Goal: Task Accomplishment & Management: Use online tool/utility

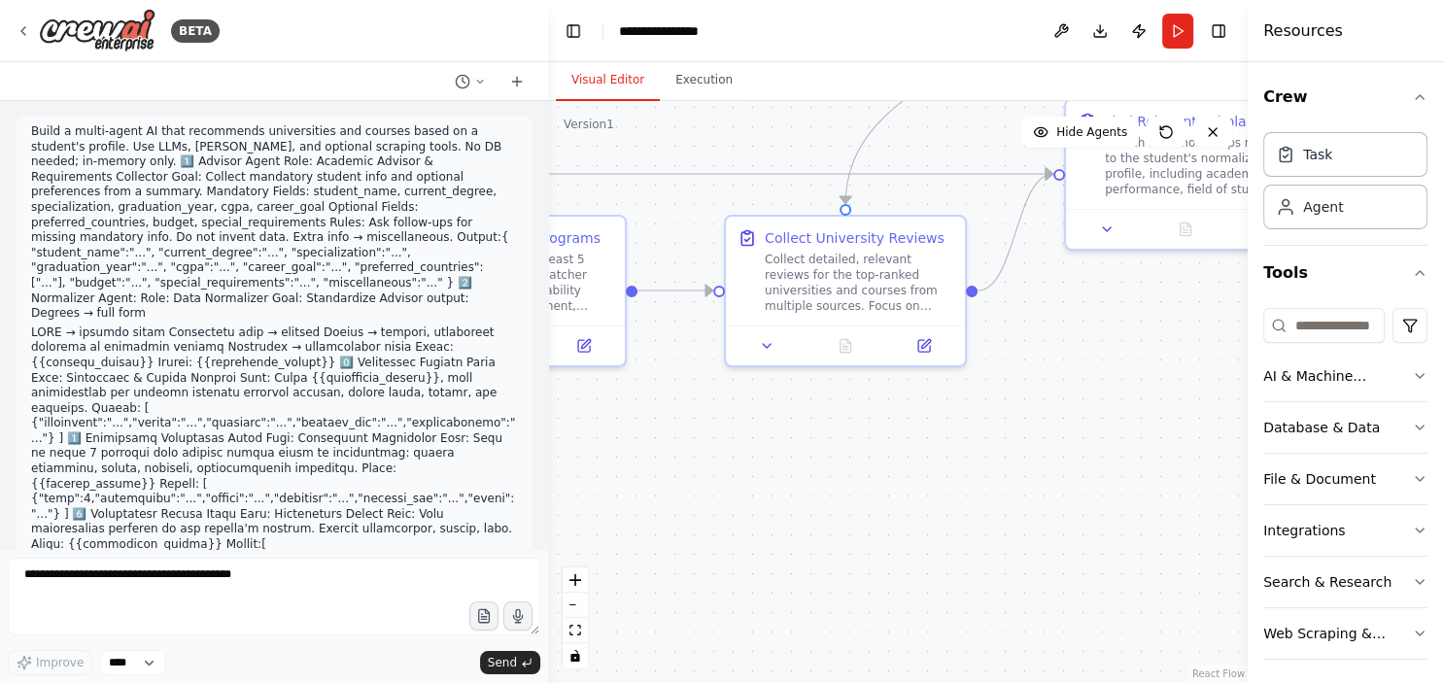
scroll to position [0, 62]
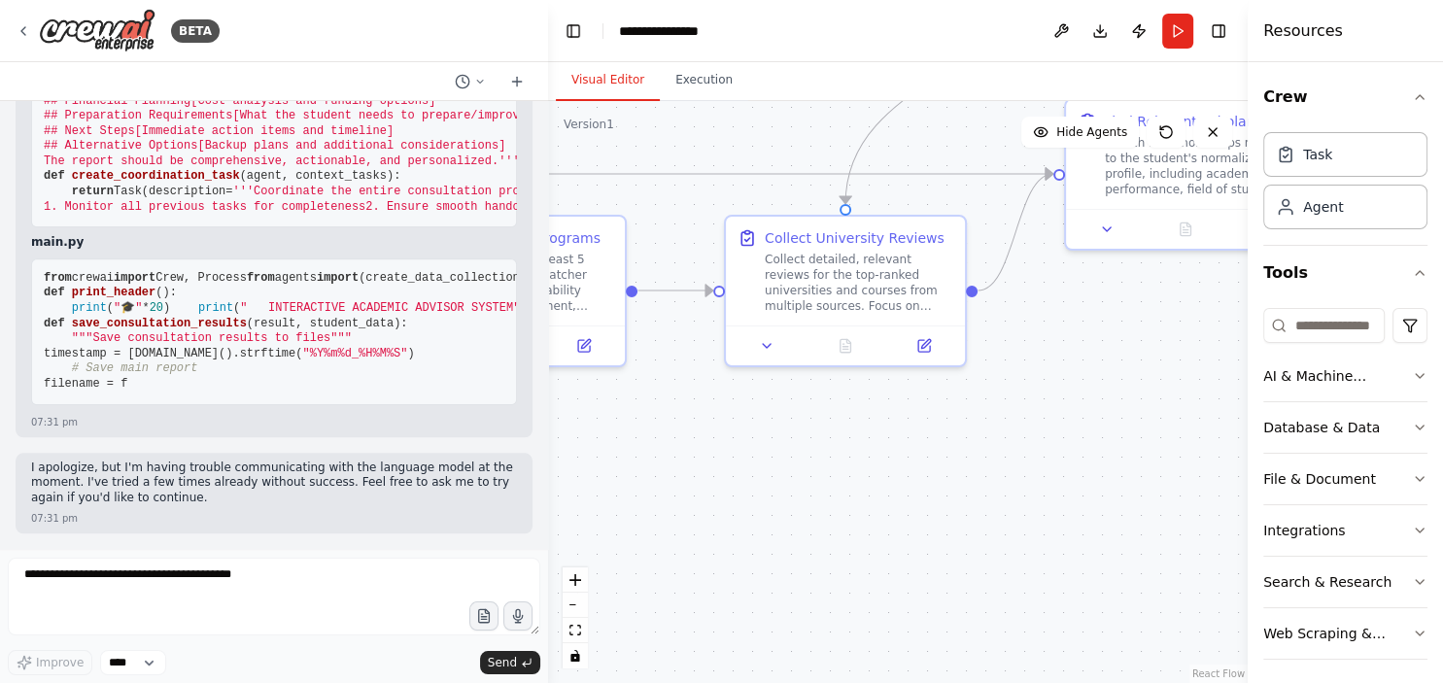
click at [822, 448] on div ".deletable-edge-delete-btn { width: 20px; height: 20px; border: 0px solid #ffff…" at bounding box center [898, 392] width 700 height 582
click at [1016, 401] on div ".deletable-edge-delete-btn { width: 20px; height: 20px; border: 0px solid #ffff…" at bounding box center [898, 392] width 700 height 582
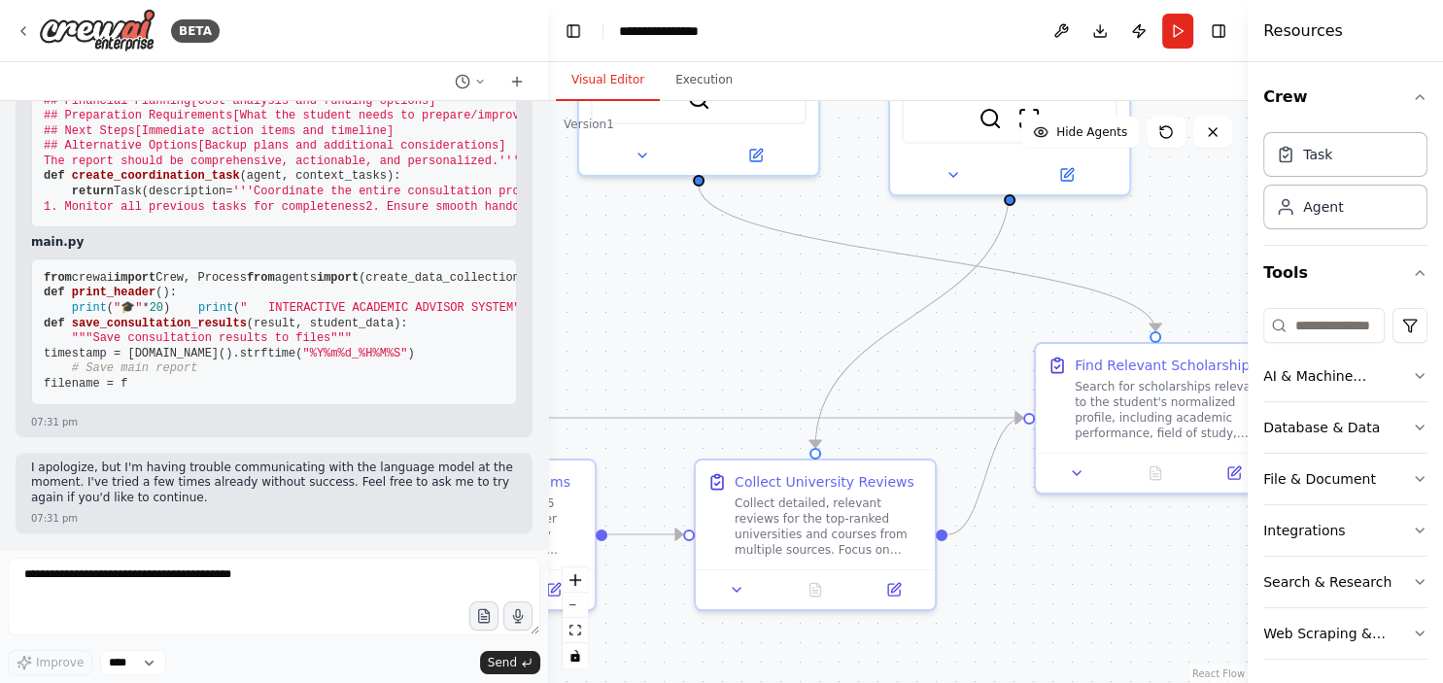
drag, startPoint x: 1016, startPoint y: 401, endPoint x: 985, endPoint y: 646, distance: 246.7
click at [985, 646] on div ".deletable-edge-delete-btn { width: 20px; height: 20px; border: 0px solid #ffff…" at bounding box center [898, 392] width 700 height 582
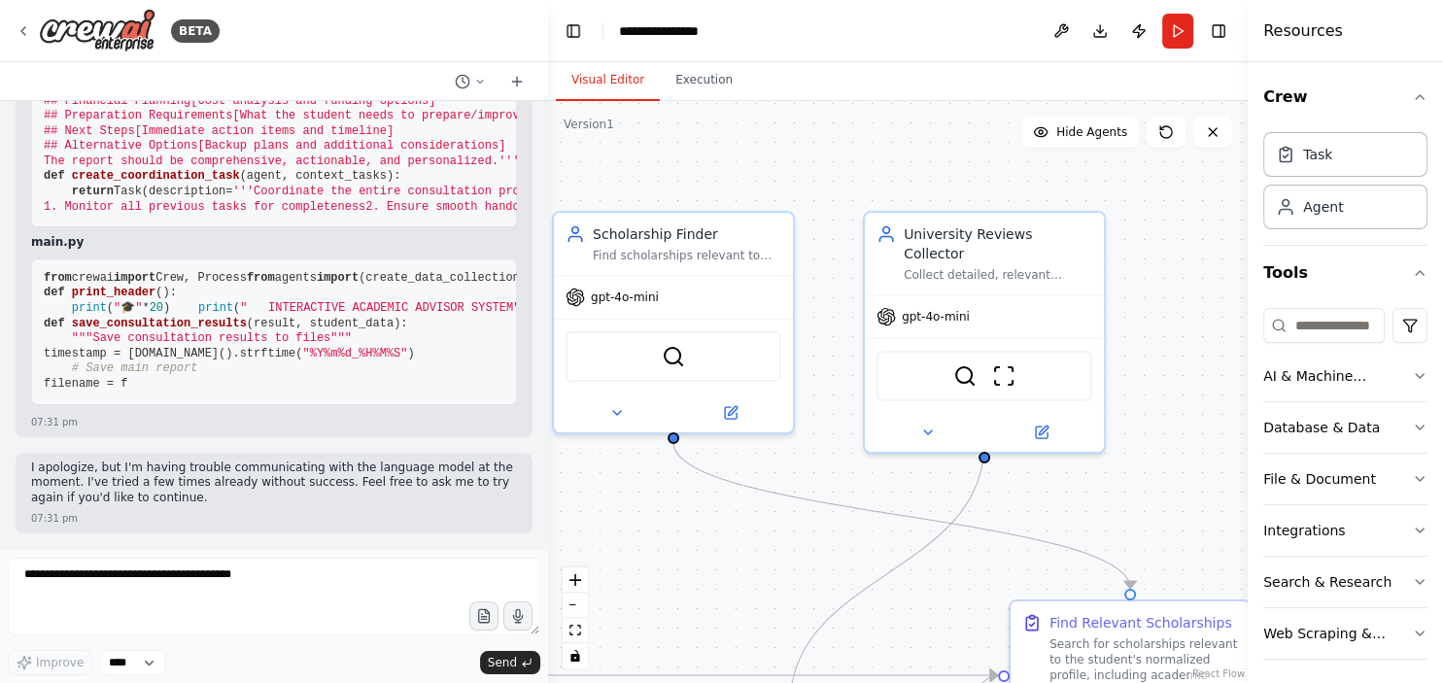
drag, startPoint x: 1145, startPoint y: 200, endPoint x: 1122, endPoint y: 531, distance: 331.2
click at [1122, 531] on div ".deletable-edge-delete-btn { width: 20px; height: 20px; border: 0px solid #ffff…" at bounding box center [898, 392] width 700 height 582
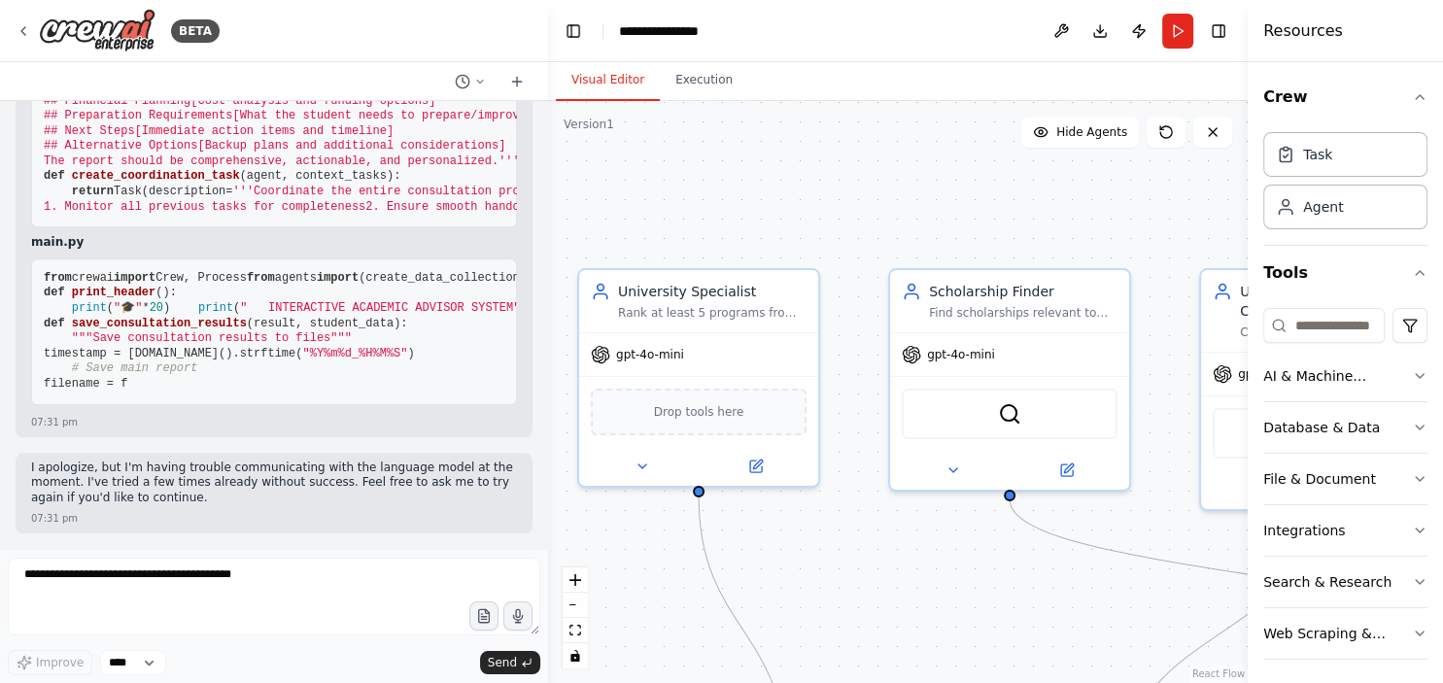
drag, startPoint x: 1038, startPoint y: 253, endPoint x: 1371, endPoint y: 236, distance: 333.7
click at [1248, 236] on div ".deletable-edge-delete-btn { width: 20px; height: 20px; border: 0px solid #ffff…" at bounding box center [898, 392] width 700 height 582
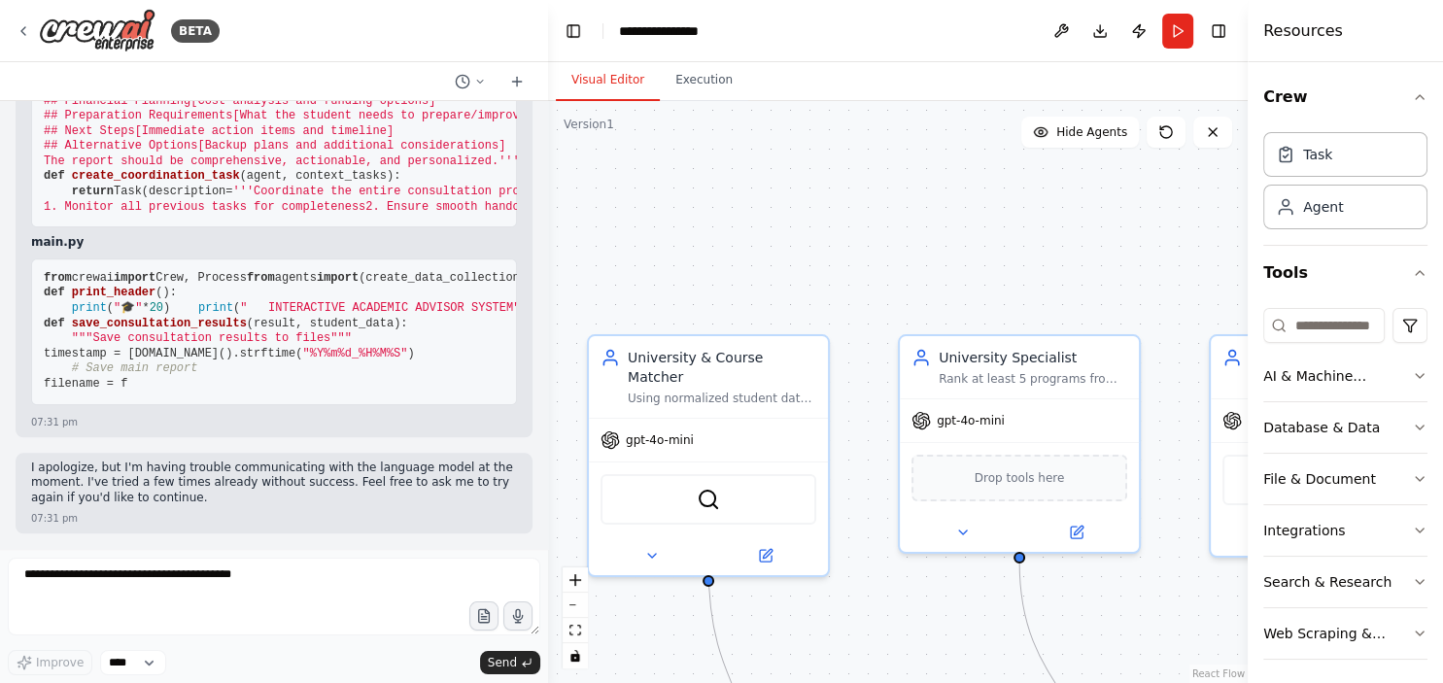
drag, startPoint x: 1121, startPoint y: 239, endPoint x: 1442, endPoint y: 305, distance: 327.4
click at [1248, 305] on div ".deletable-edge-delete-btn { width: 20px; height: 20px; border: 0px solid #ffff…" at bounding box center [898, 392] width 700 height 582
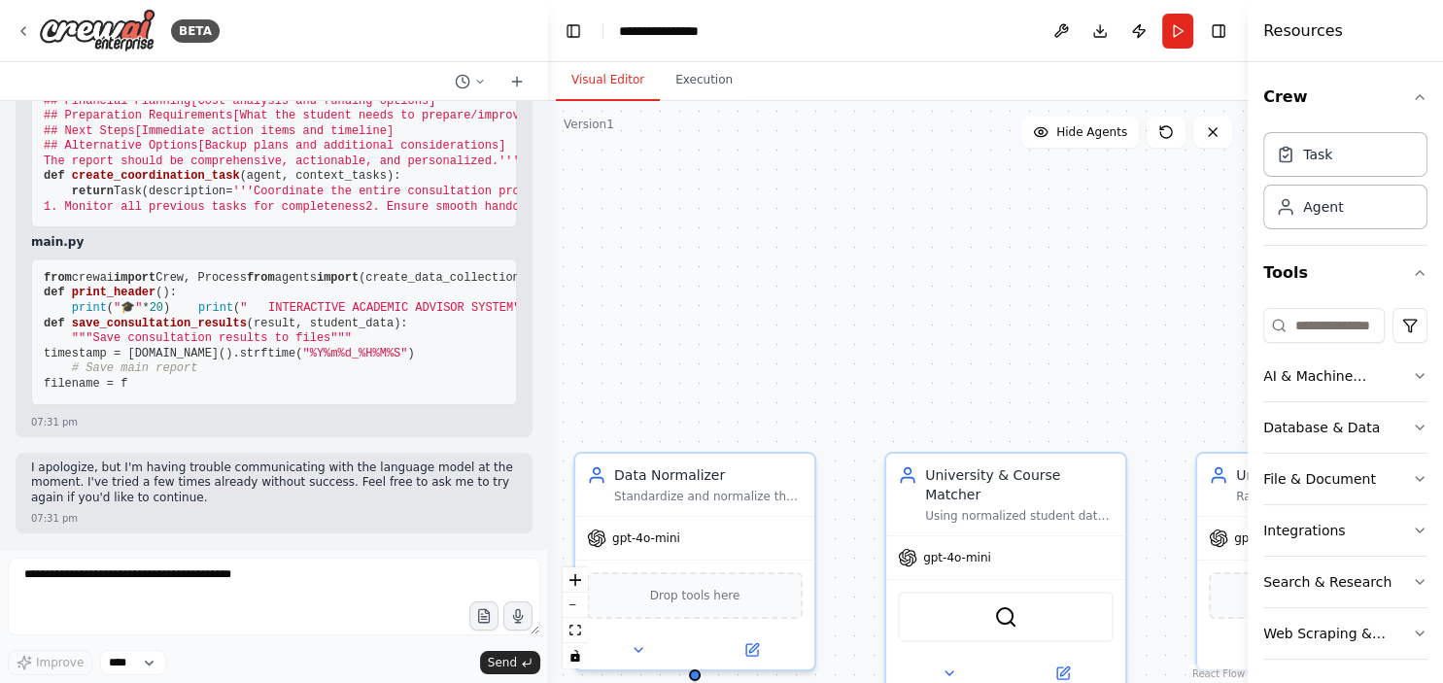
drag, startPoint x: 734, startPoint y: 252, endPoint x: 1090, endPoint y: 381, distance: 379.4
click at [1090, 381] on div ".deletable-edge-delete-btn { width: 20px; height: 20px; border: 0px solid #ffff…" at bounding box center [898, 392] width 700 height 582
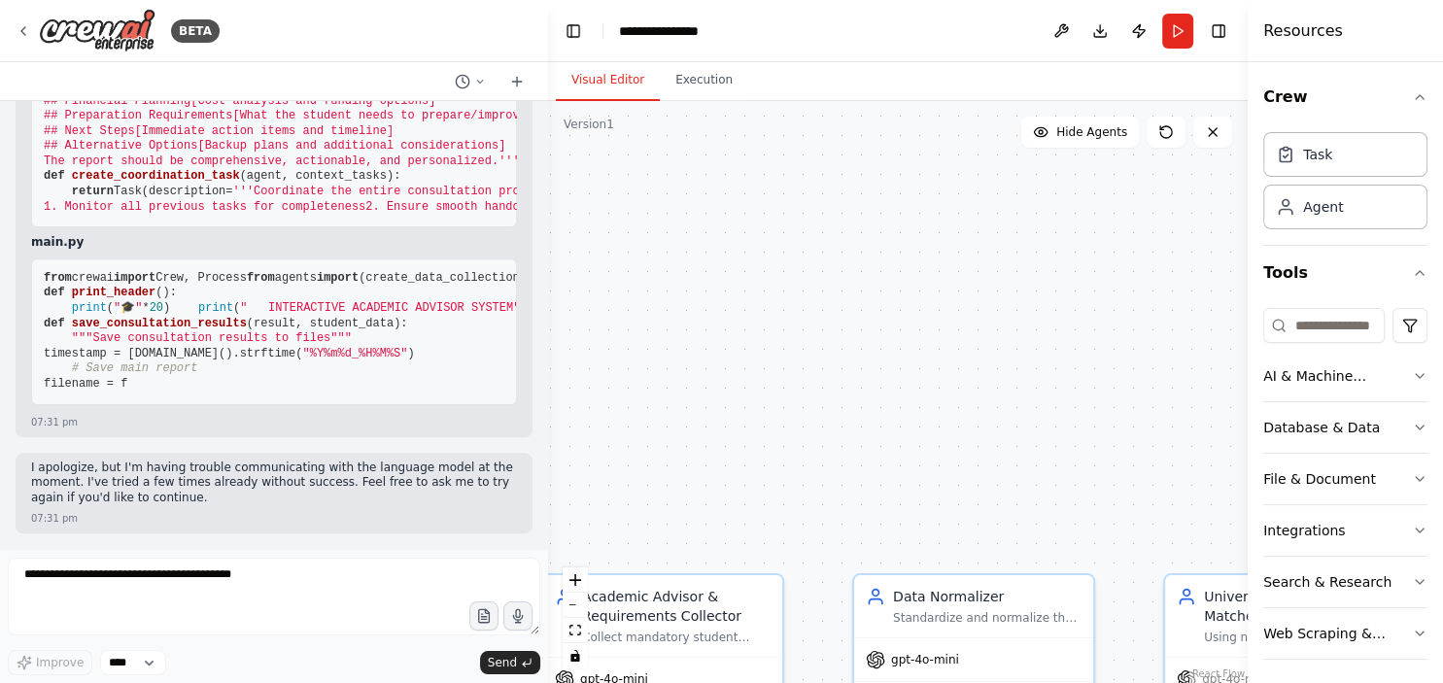
drag, startPoint x: 759, startPoint y: 251, endPoint x: 1001, endPoint y: 343, distance: 259.0
click at [1001, 343] on div ".deletable-edge-delete-btn { width: 20px; height: 20px; border: 0px solid #ffff…" at bounding box center [898, 392] width 700 height 582
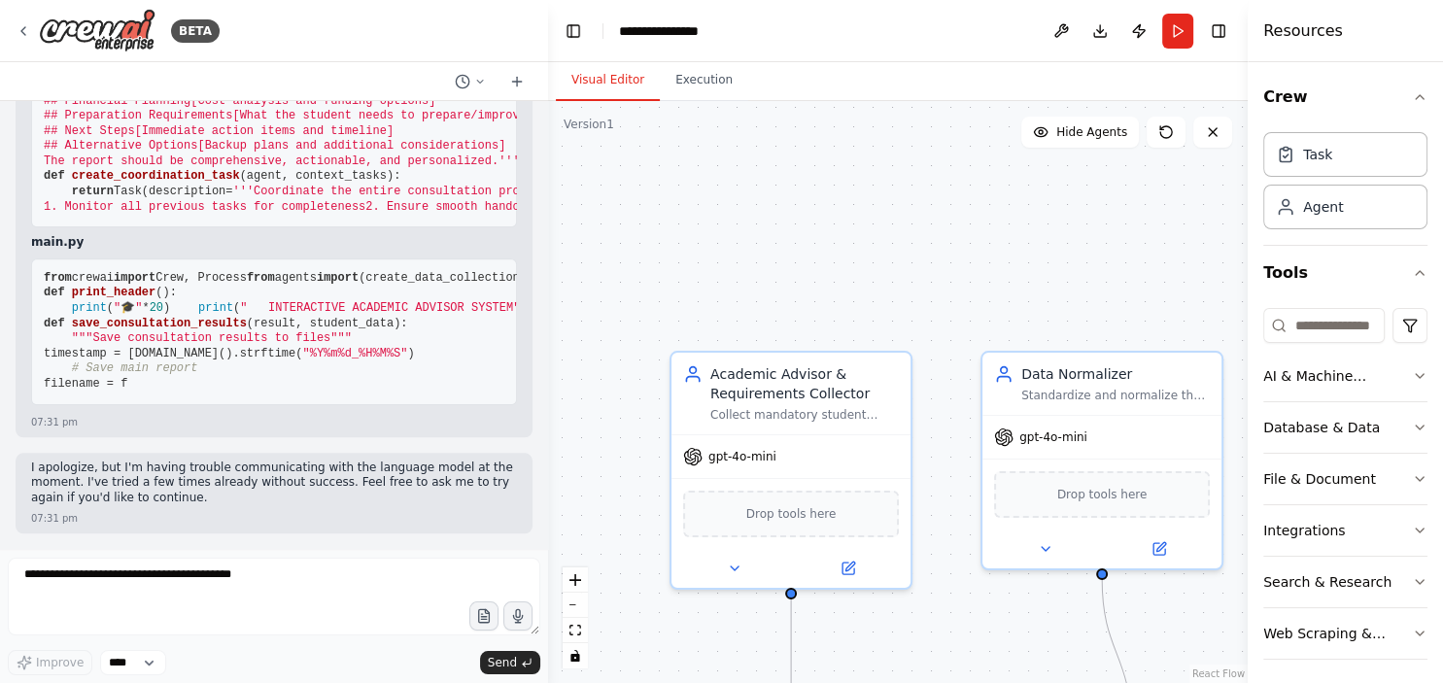
drag, startPoint x: 773, startPoint y: 408, endPoint x: 879, endPoint y: 201, distance: 232.5
click at [879, 201] on div ".deletable-edge-delete-btn { width: 20px; height: 20px; border: 0px solid #ffff…" at bounding box center [898, 392] width 700 height 582
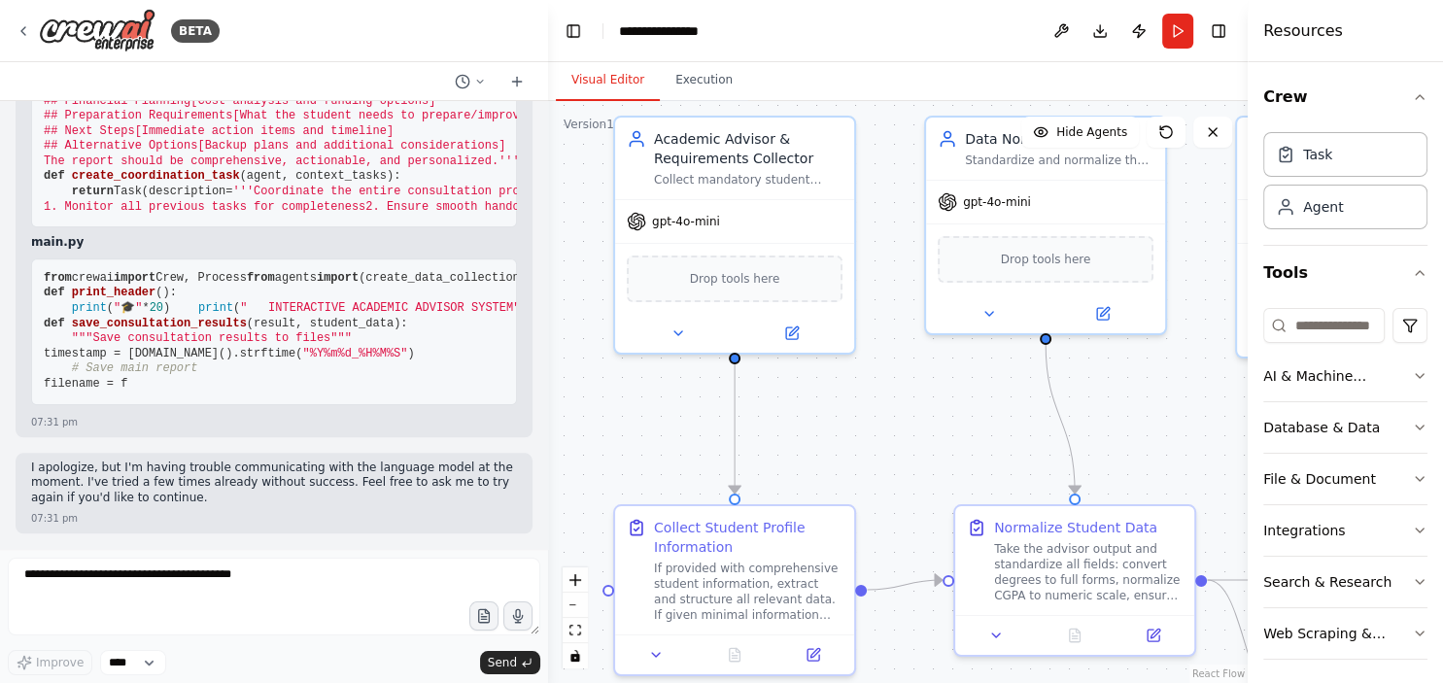
drag, startPoint x: 937, startPoint y: 484, endPoint x: 870, endPoint y: 253, distance: 240.8
click at [870, 253] on div ".deletable-edge-delete-btn { width: 20px; height: 20px; border: 0px solid #ffff…" at bounding box center [898, 392] width 700 height 582
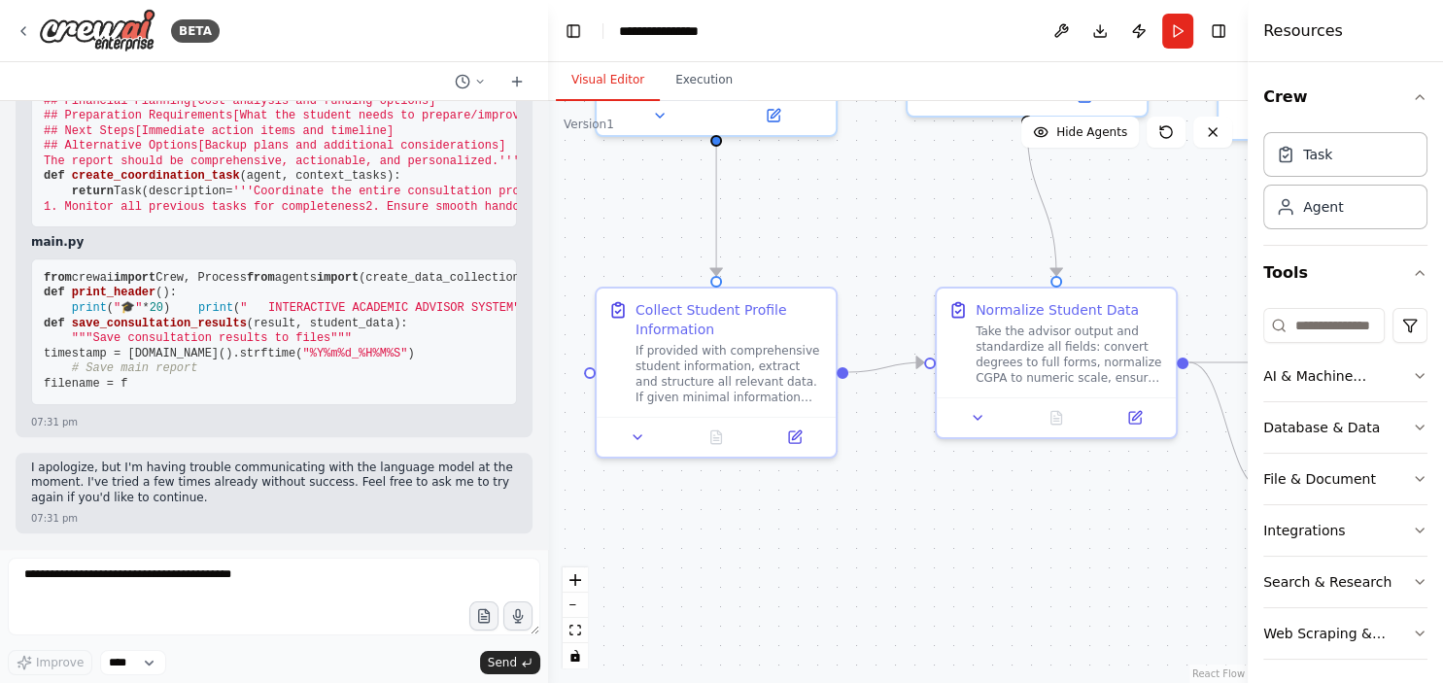
drag, startPoint x: 880, startPoint y: 453, endPoint x: 873, endPoint y: 233, distance: 219.8
click at [873, 233] on div ".deletable-edge-delete-btn { width: 20px; height: 20px; border: 0px solid #ffff…" at bounding box center [898, 392] width 700 height 582
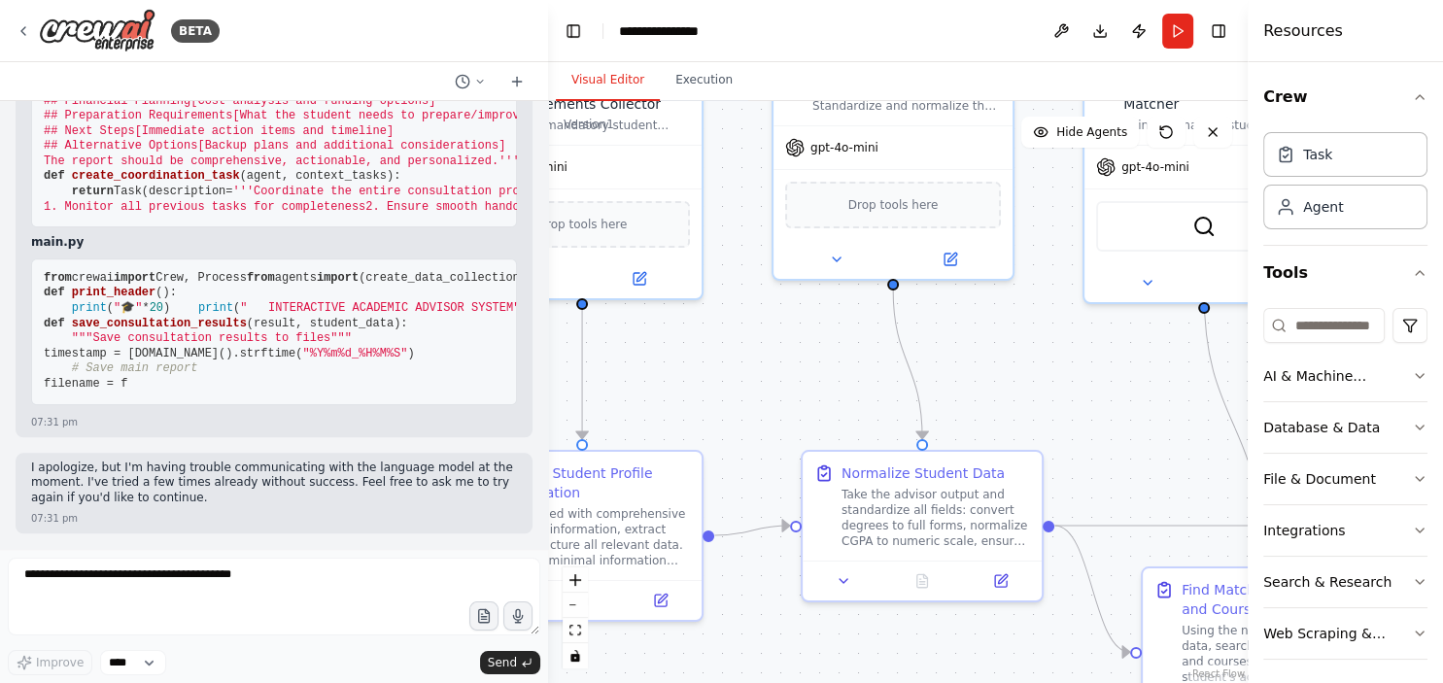
drag, startPoint x: 956, startPoint y: 515, endPoint x: 829, endPoint y: 712, distance: 234.8
click at [829, 682] on div ".deletable-edge-delete-btn { width: 20px; height: 20px; border: 0px solid #ffff…" at bounding box center [898, 392] width 700 height 582
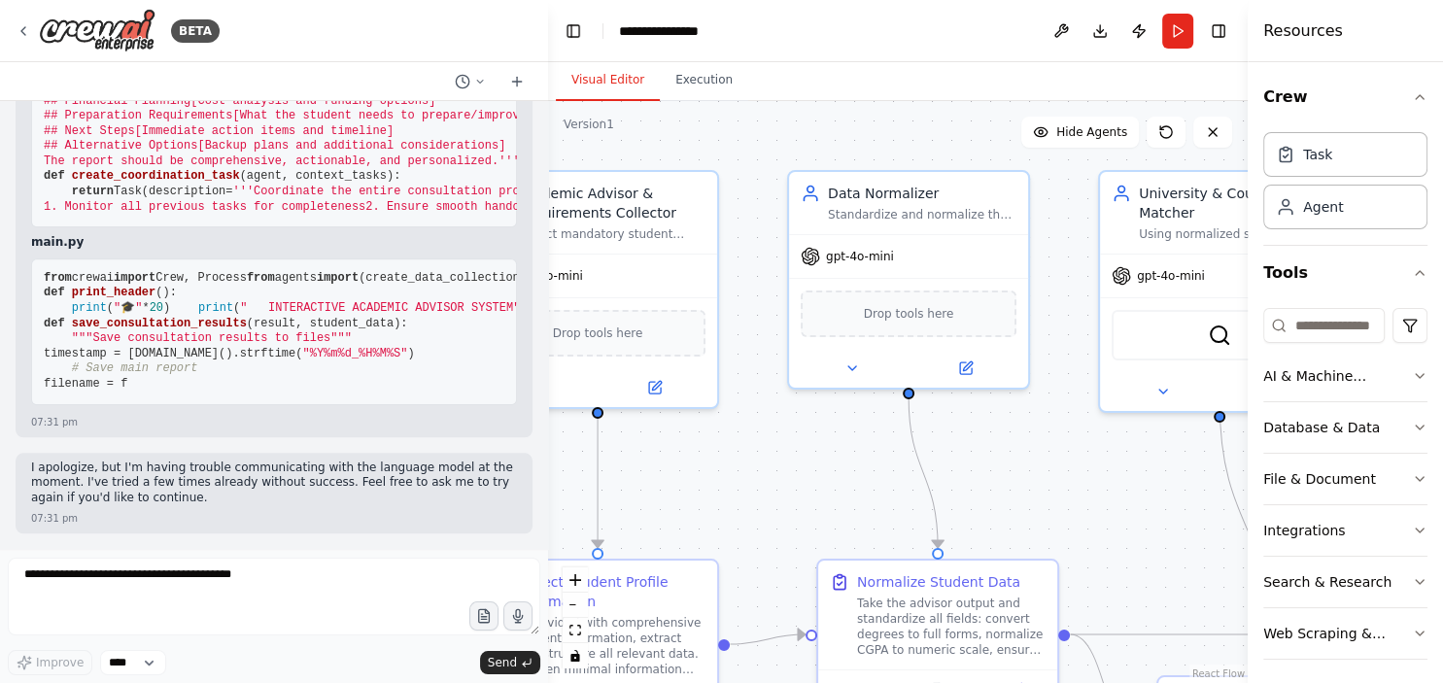
drag, startPoint x: 789, startPoint y: 498, endPoint x: 803, endPoint y: 613, distance: 116.4
click at [803, 613] on div ".deletable-edge-delete-btn { width: 20px; height: 20px; border: 0px solid #ffff…" at bounding box center [898, 392] width 700 height 582
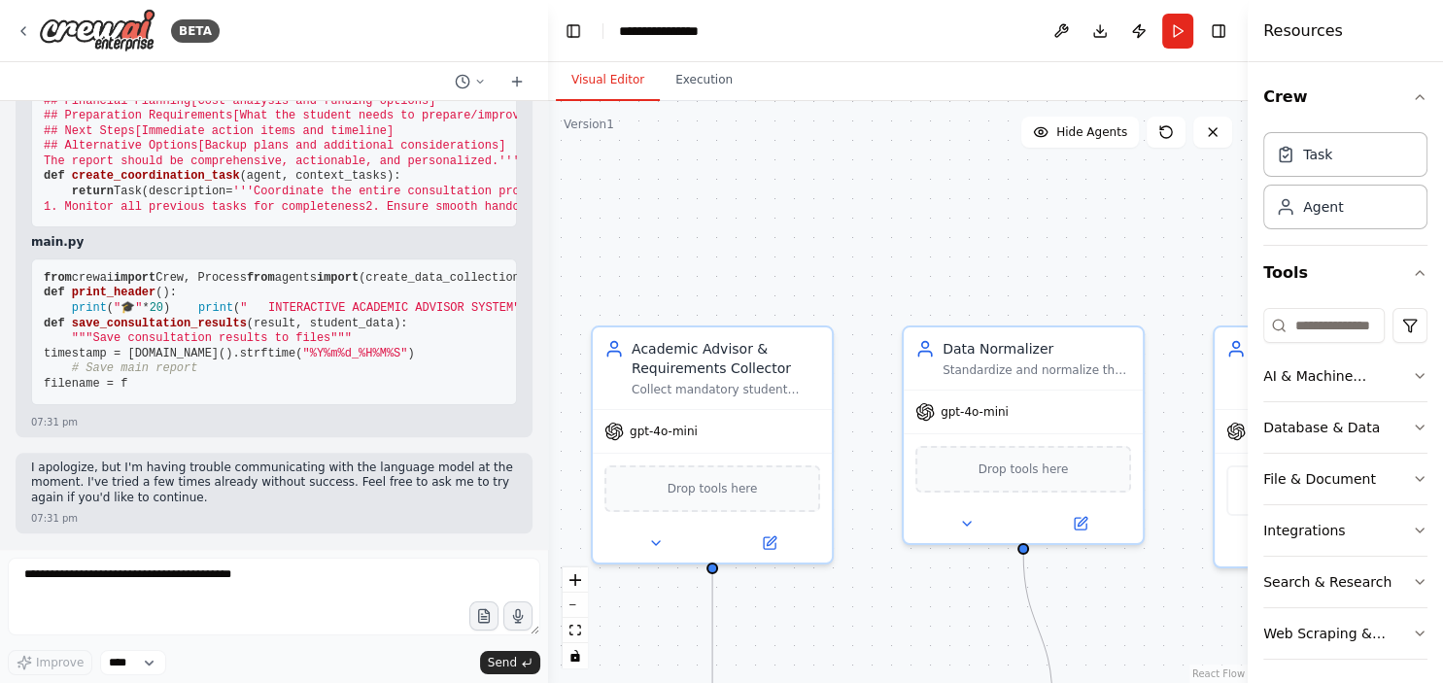
drag, startPoint x: 770, startPoint y: 424, endPoint x: 885, endPoint y: 540, distance: 164.2
click at [885, 540] on div ".deletable-edge-delete-btn { width: 20px; height: 20px; border: 0px solid #ffff…" at bounding box center [898, 392] width 700 height 582
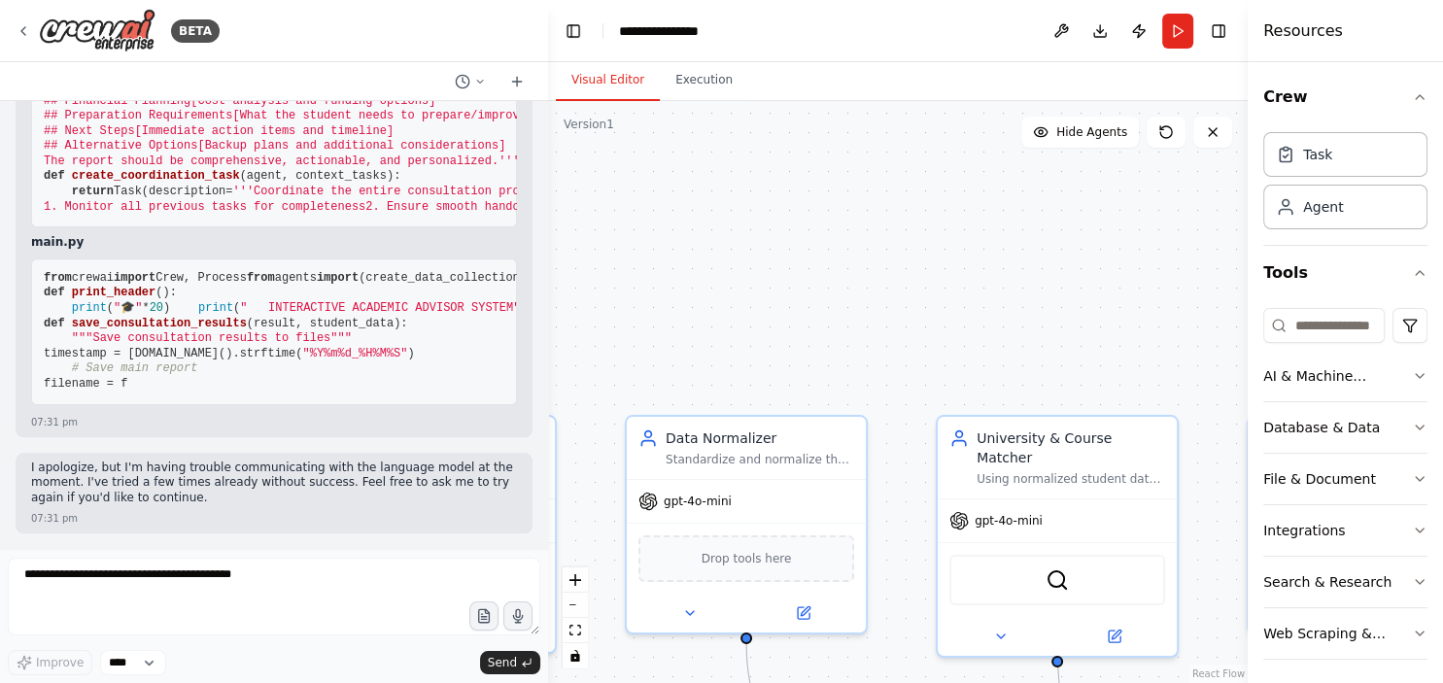
drag, startPoint x: 1068, startPoint y: 250, endPoint x: 771, endPoint y: 345, distance: 312.3
click at [771, 345] on div ".deletable-edge-delete-btn { width: 20px; height: 20px; border: 0px solid #ffff…" at bounding box center [898, 392] width 700 height 582
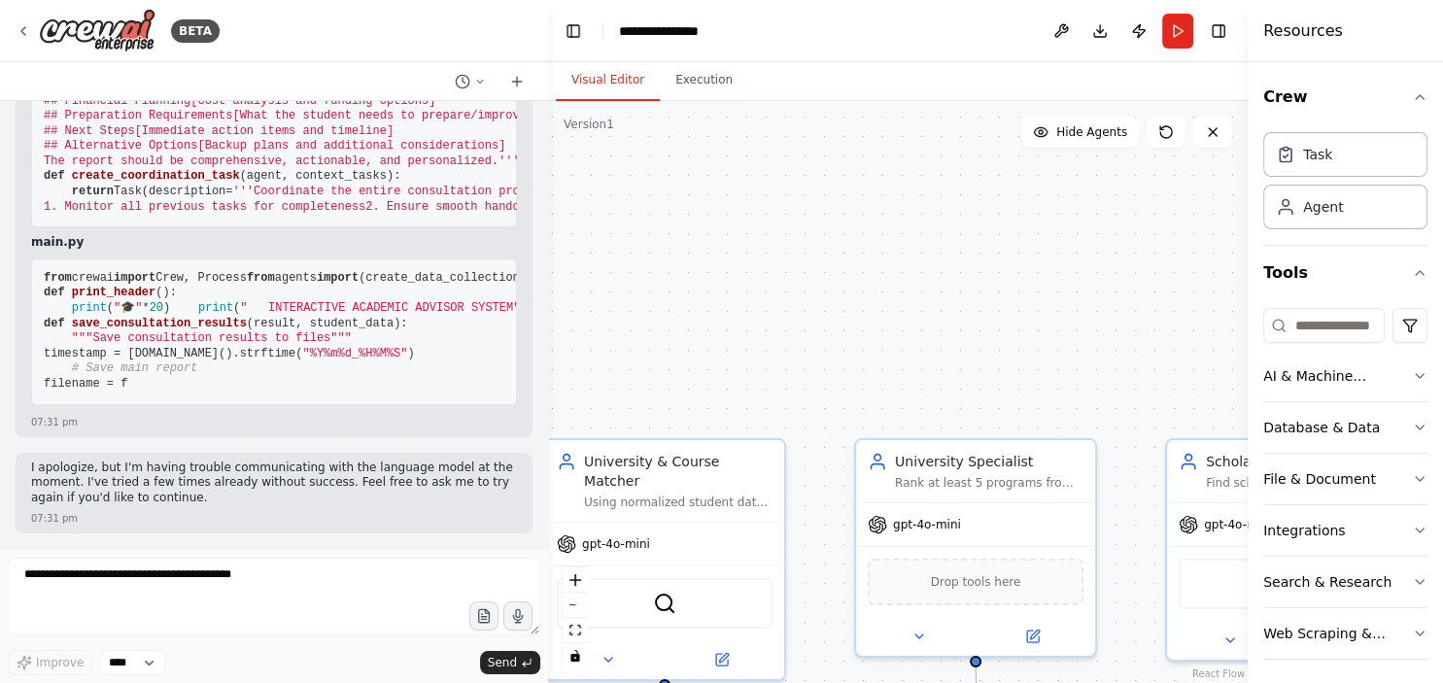
drag, startPoint x: 1067, startPoint y: 379, endPoint x: 689, endPoint y: 394, distance: 378.3
click at [689, 394] on div ".deletable-edge-delete-btn { width: 20px; height: 20px; border: 0px solid #ffff…" at bounding box center [898, 392] width 700 height 582
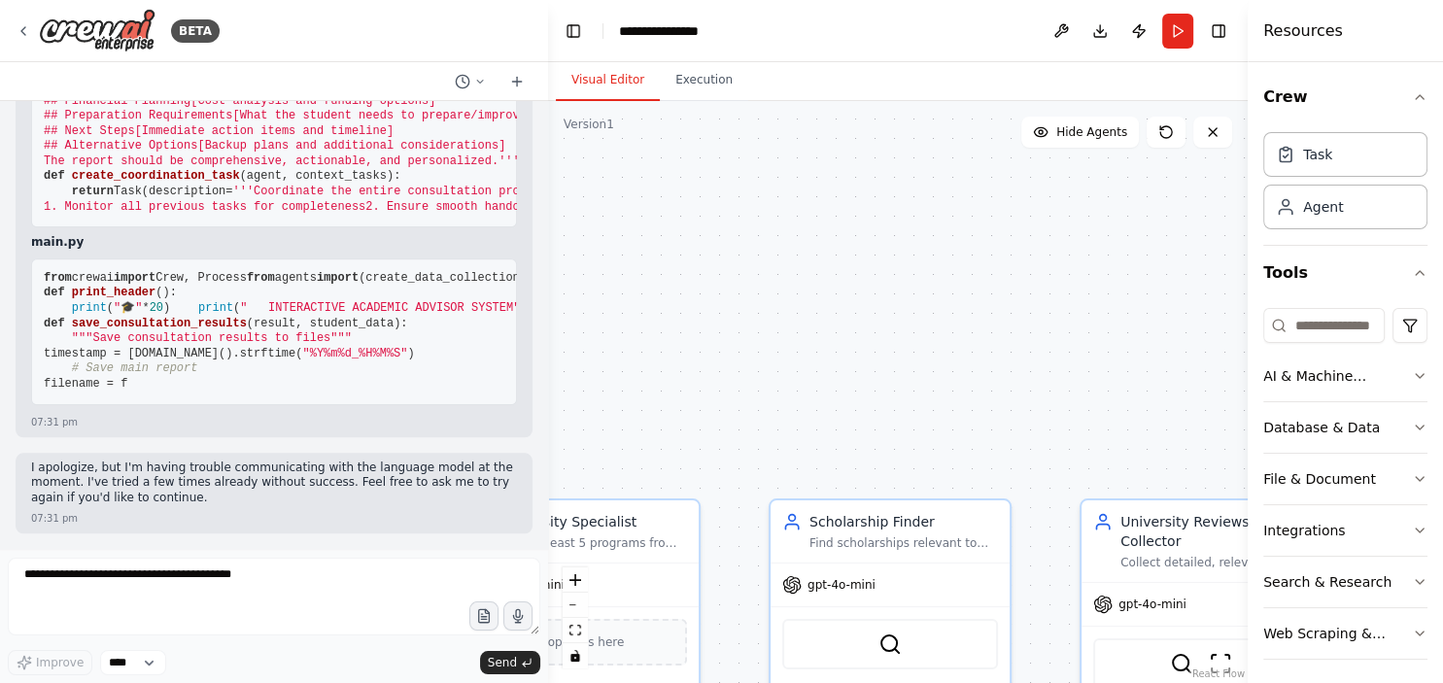
drag, startPoint x: 1032, startPoint y: 388, endPoint x: 634, endPoint y: 449, distance: 403.1
click at [634, 449] on div ".deletable-edge-delete-btn { width: 20px; height: 20px; border: 0px solid #ffff…" at bounding box center [898, 392] width 700 height 582
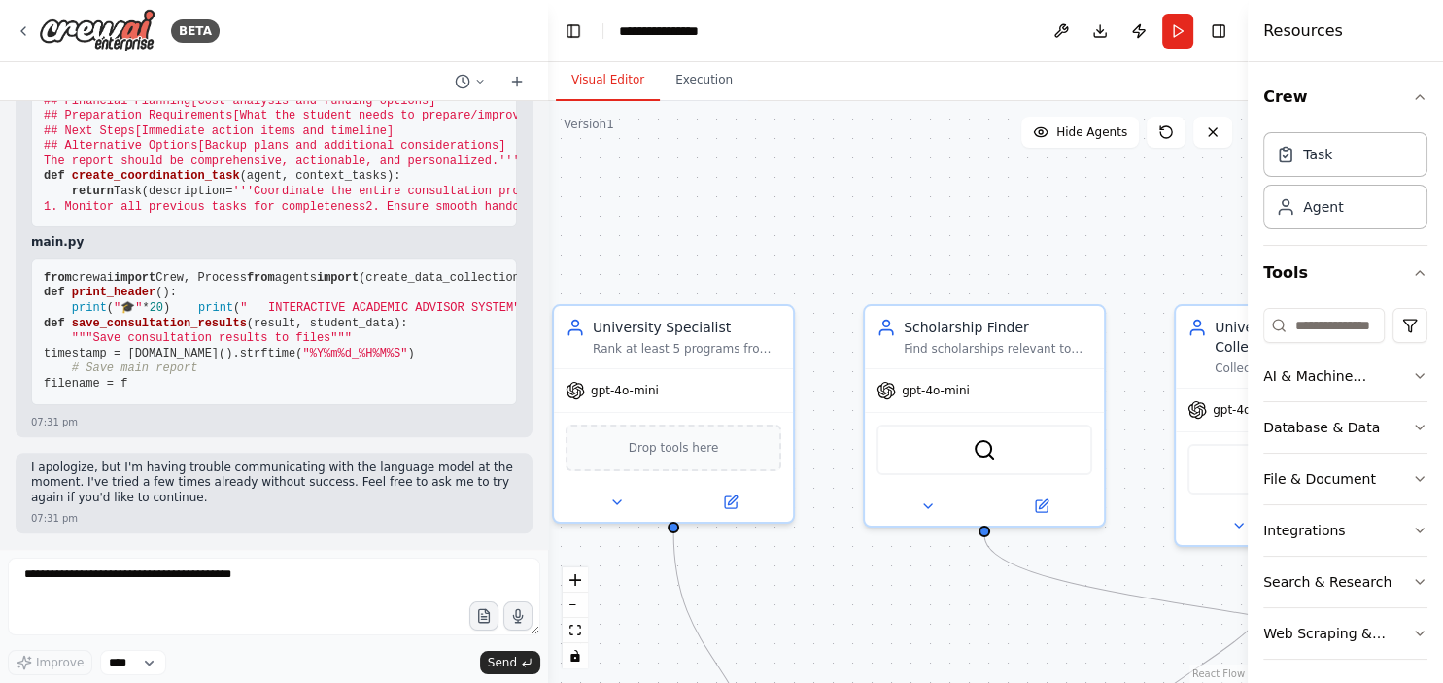
drag, startPoint x: 737, startPoint y: 529, endPoint x: 833, endPoint y: 333, distance: 217.7
click at [833, 333] on div ".deletable-edge-delete-btn { width: 20px; height: 20px; border: 0px solid #ffff…" at bounding box center [898, 392] width 700 height 582
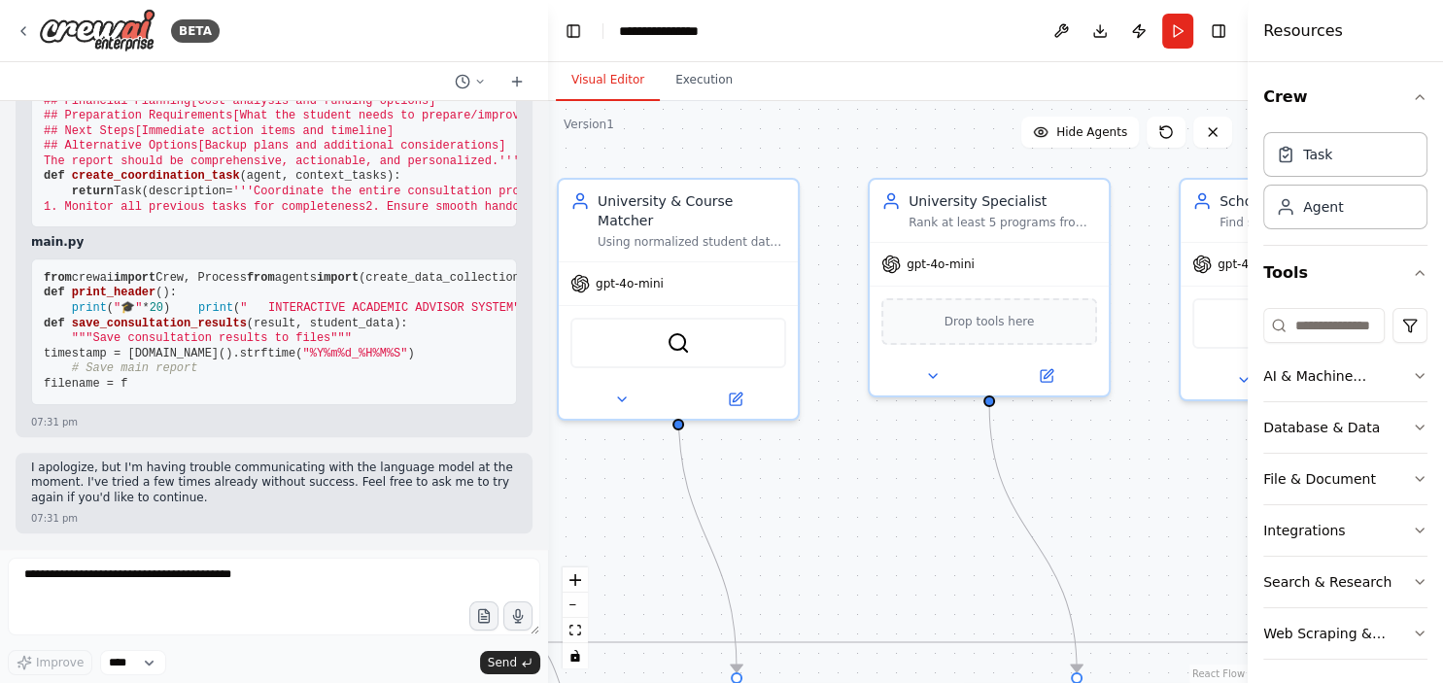
drag, startPoint x: 772, startPoint y: 554, endPoint x: 1087, endPoint y: 429, distance: 339.8
click at [1087, 429] on div ".deletable-edge-delete-btn { width: 20px; height: 20px; border: 0px solid #ffff…" at bounding box center [898, 392] width 700 height 582
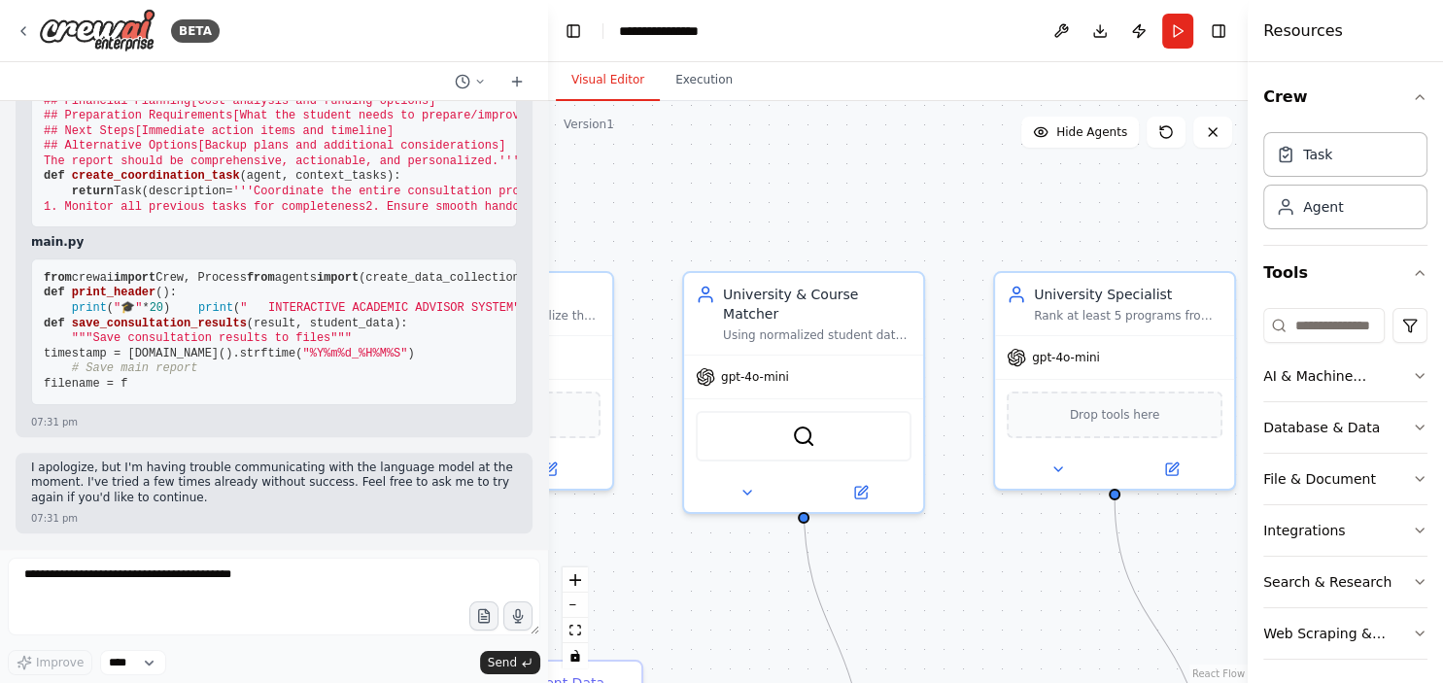
drag, startPoint x: 806, startPoint y: 391, endPoint x: 934, endPoint y: 488, distance: 160.9
click at [934, 488] on div ".deletable-edge-delete-btn { width: 20px; height: 20px; border: 0px solid #ffff…" at bounding box center [898, 392] width 700 height 582
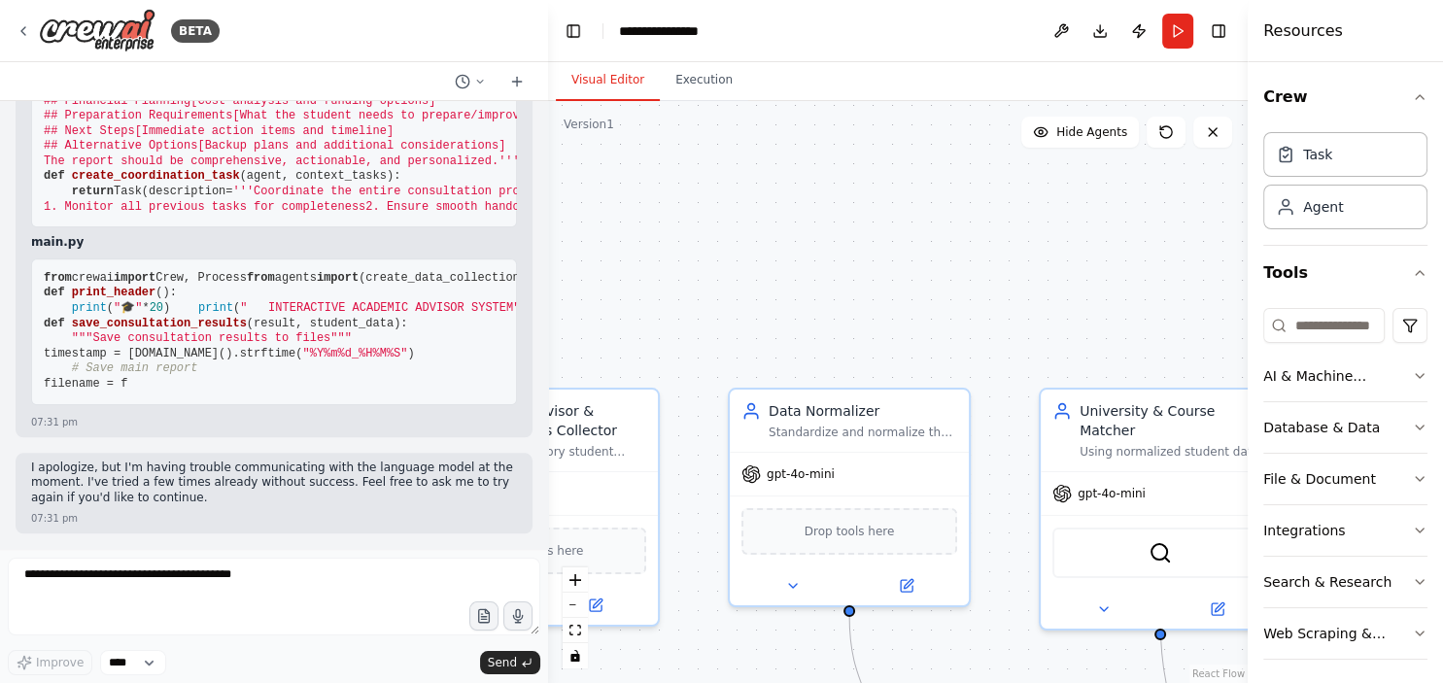
drag, startPoint x: 701, startPoint y: 192, endPoint x: 1063, endPoint y: 305, distance: 379.6
click at [1063, 305] on div ".deletable-edge-delete-btn { width: 20px; height: 20px; border: 0px solid #ffff…" at bounding box center [898, 392] width 700 height 582
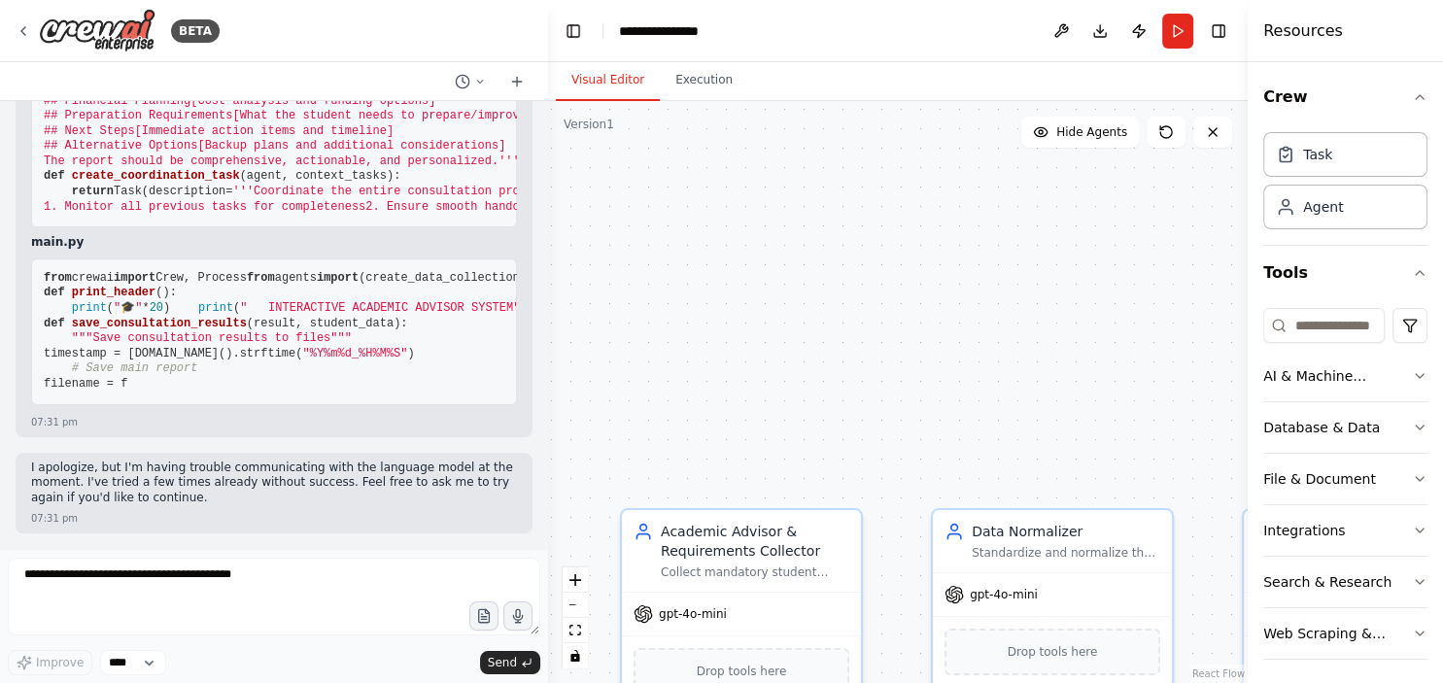
drag, startPoint x: 696, startPoint y: 362, endPoint x: 922, endPoint y: 497, distance: 263.2
click at [922, 497] on div ".deletable-edge-delete-btn { width: 20px; height: 20px; border: 0px solid #ffff…" at bounding box center [898, 392] width 700 height 582
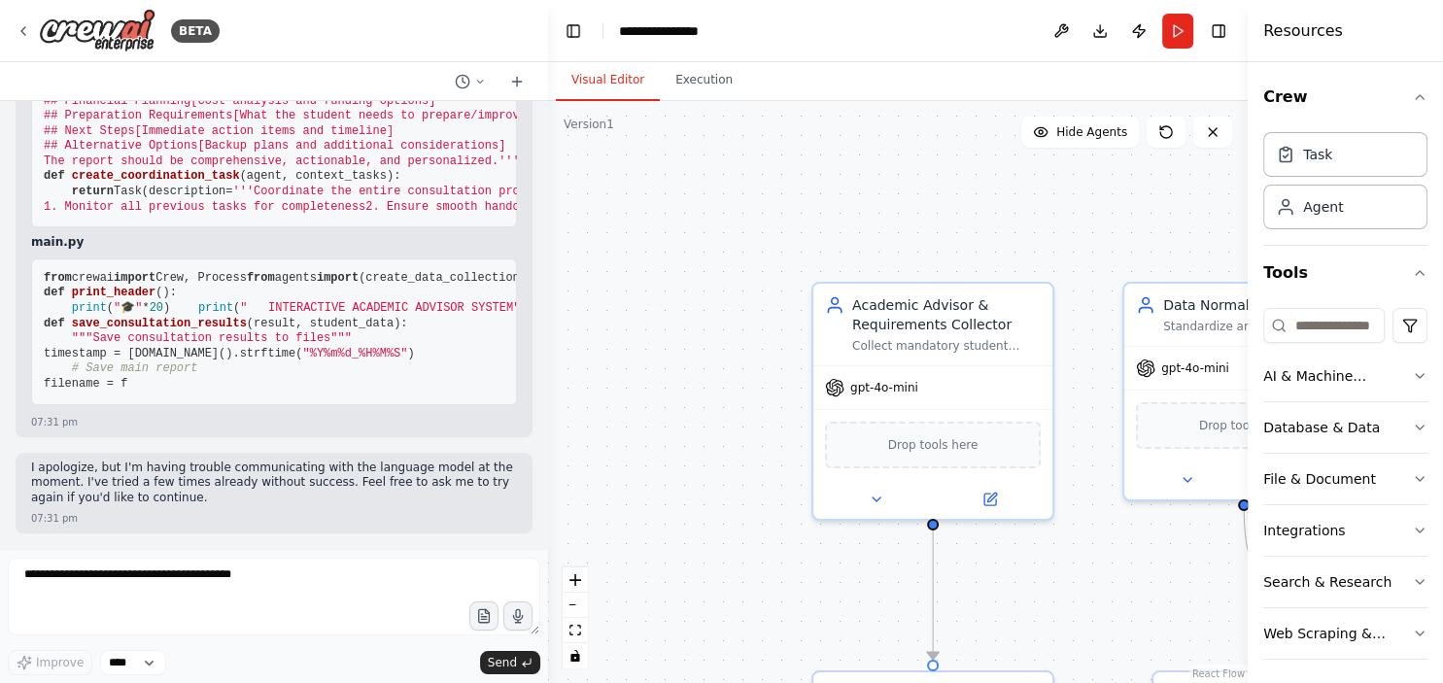
drag, startPoint x: 604, startPoint y: 502, endPoint x: 764, endPoint y: 262, distance: 288.1
click at [764, 262] on div ".deletable-edge-delete-btn { width: 20px; height: 20px; border: 0px solid #ffff…" at bounding box center [898, 392] width 700 height 582
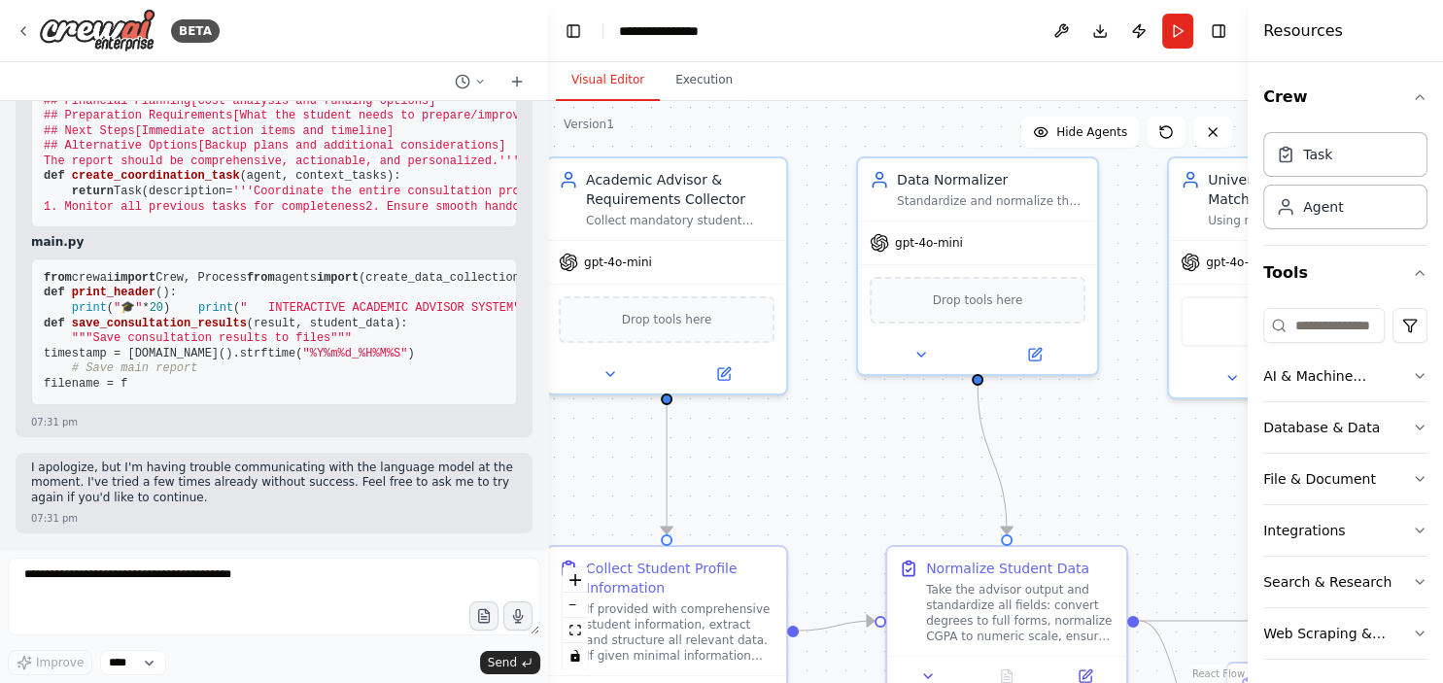
drag, startPoint x: 1040, startPoint y: 633, endPoint x: 774, endPoint y: 500, distance: 297.3
click at [774, 500] on div ".deletable-edge-delete-btn { width: 20px; height: 20px; border: 0px solid #ffff…" at bounding box center [898, 392] width 700 height 582
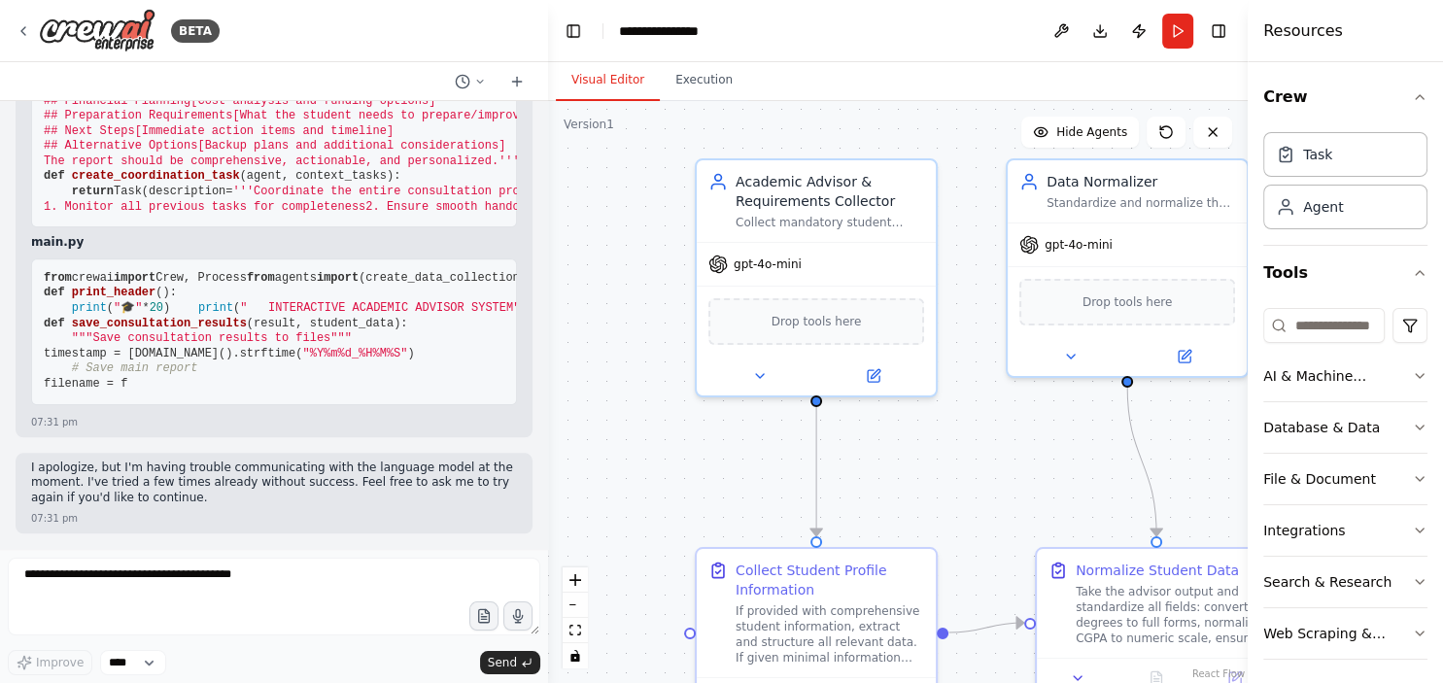
drag, startPoint x: 814, startPoint y: 441, endPoint x: 964, endPoint y: 449, distance: 149.9
click at [964, 449] on div ".deletable-edge-delete-btn { width: 20px; height: 20px; border: 0px solid #ffff…" at bounding box center [898, 392] width 700 height 582
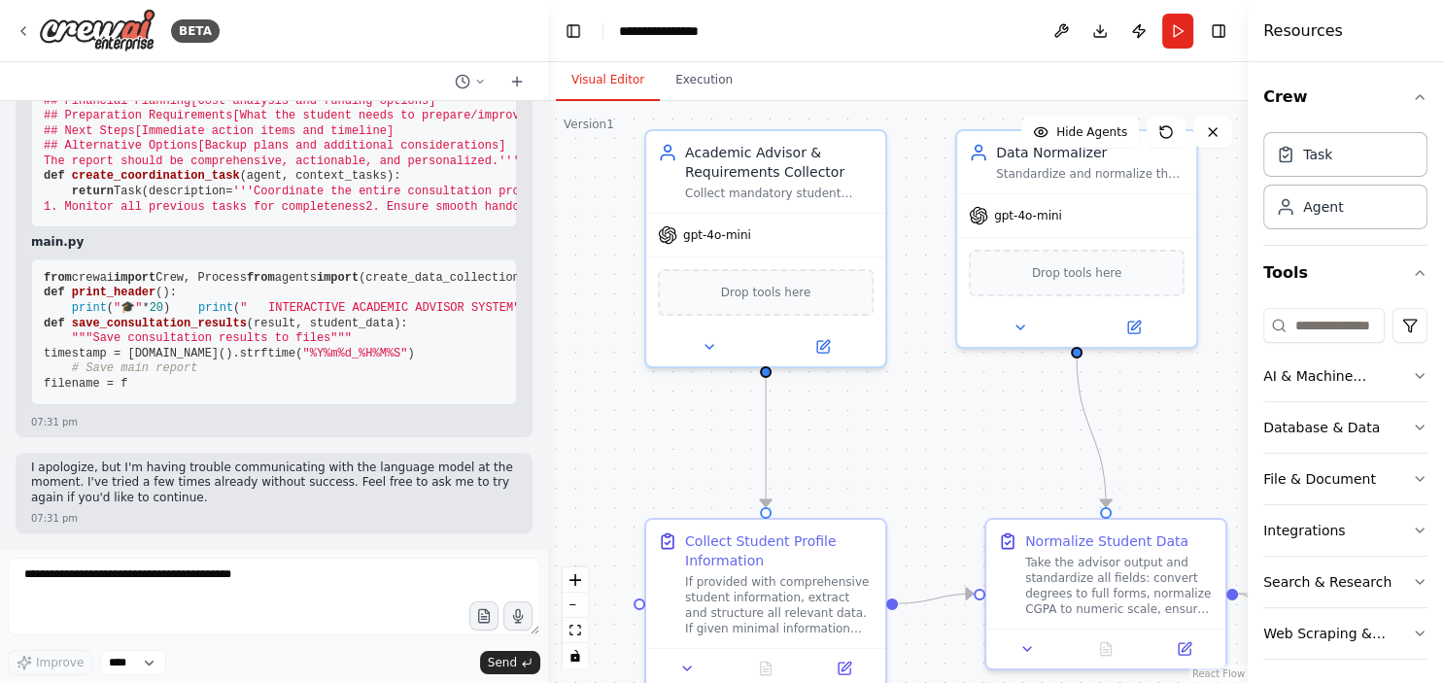
drag, startPoint x: 964, startPoint y: 449, endPoint x: 913, endPoint y: 421, distance: 58.7
click at [913, 421] on div ".deletable-edge-delete-btn { width: 20px; height: 20px; border: 0px solid #ffff…" at bounding box center [898, 392] width 700 height 582
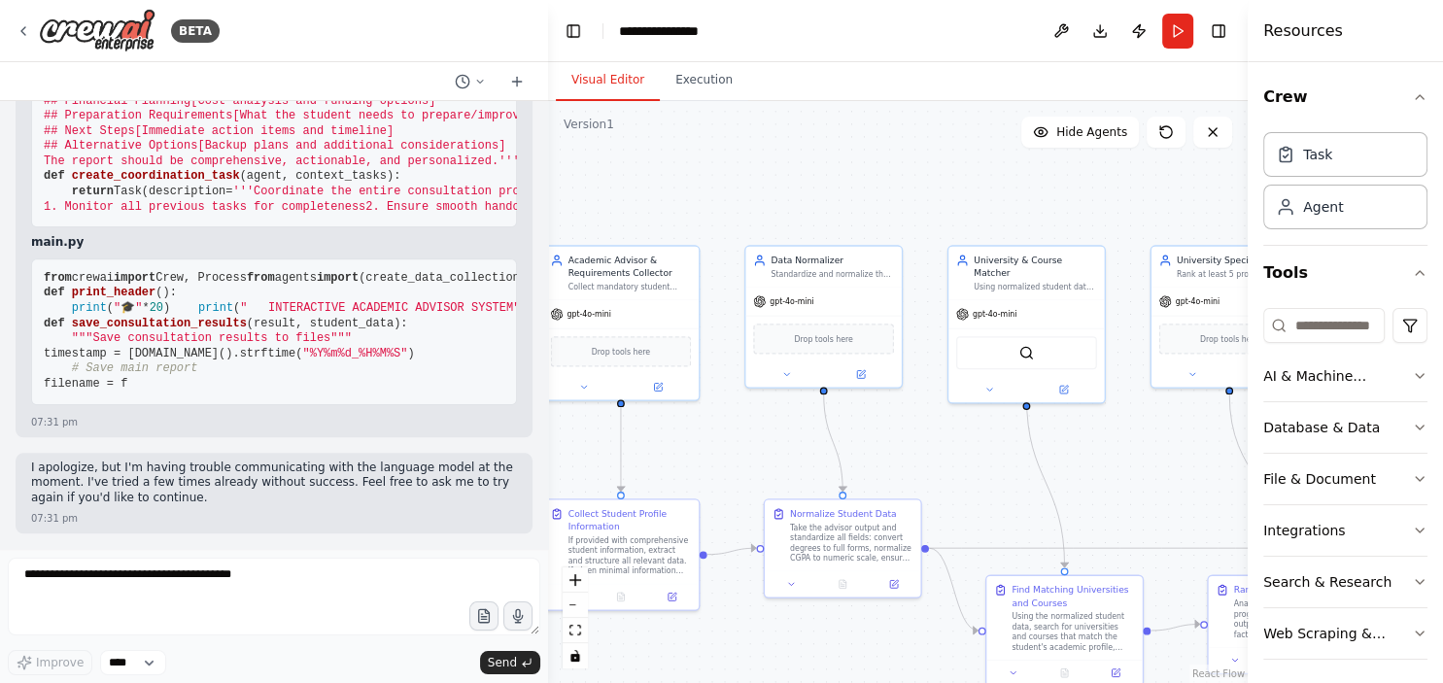
drag, startPoint x: 1118, startPoint y: 424, endPoint x: 923, endPoint y: 437, distance: 194.8
click at [923, 437] on div ".deletable-edge-delete-btn { width: 20px; height: 20px; border: 0px solid #ffff…" at bounding box center [898, 392] width 700 height 582
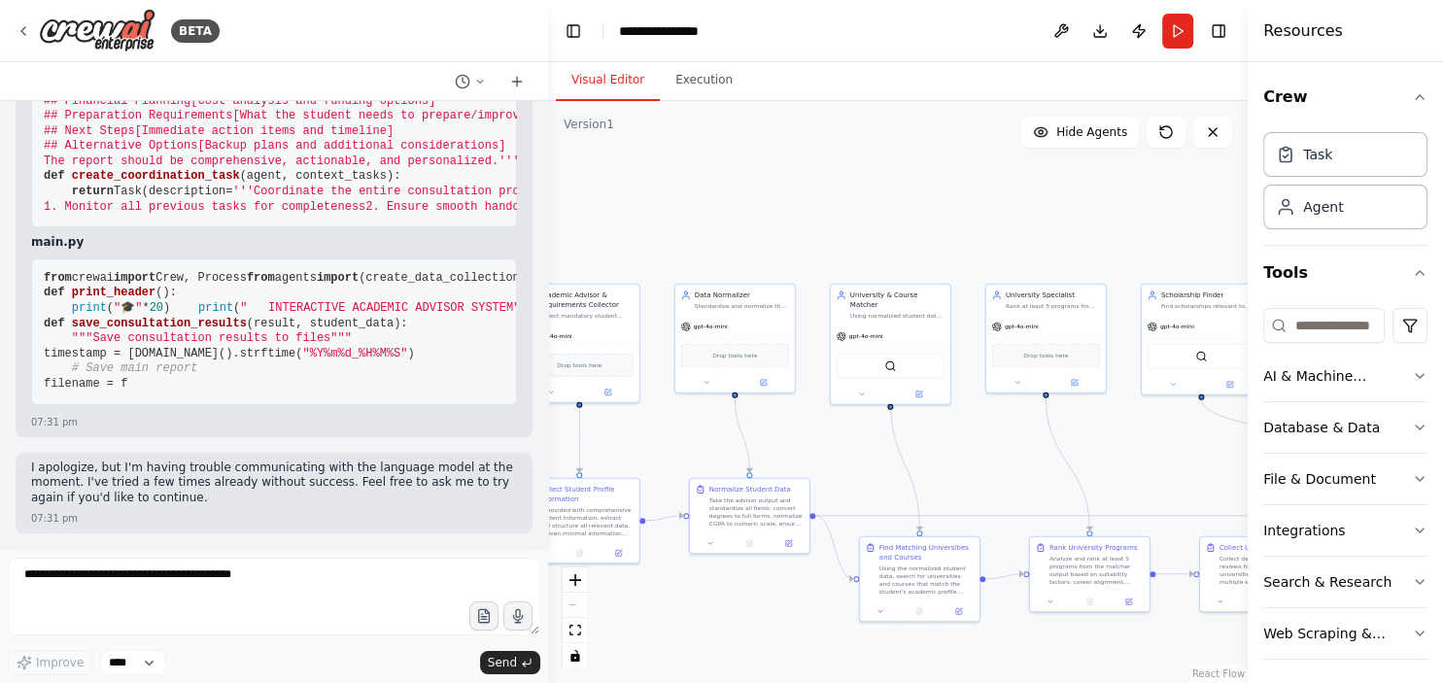
drag, startPoint x: 1102, startPoint y: 442, endPoint x: 988, endPoint y: 438, distance: 113.8
click at [988, 438] on div ".deletable-edge-delete-btn { width: 20px; height: 20px; border: 0px solid #ffff…" at bounding box center [898, 392] width 700 height 582
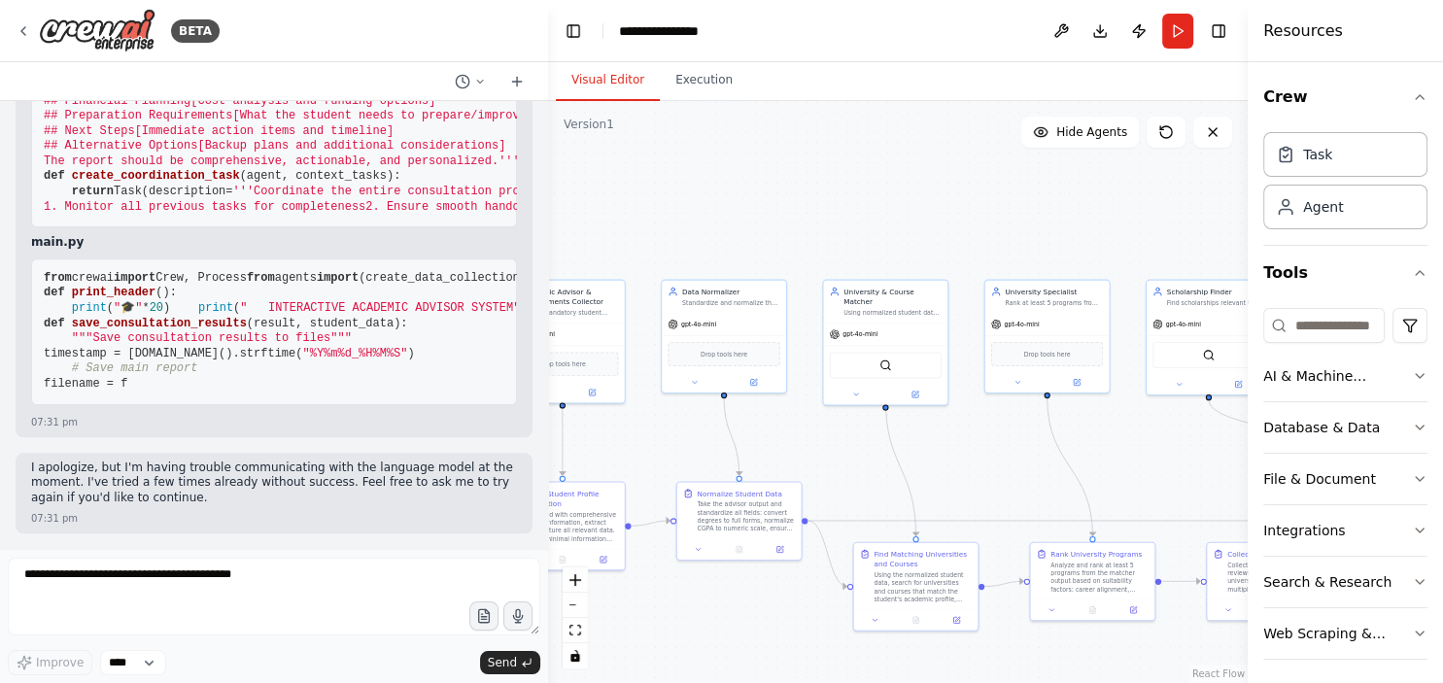
click at [988, 438] on div ".deletable-edge-delete-btn { width: 20px; height: 20px; border: 0px solid #ffff…" at bounding box center [898, 392] width 700 height 582
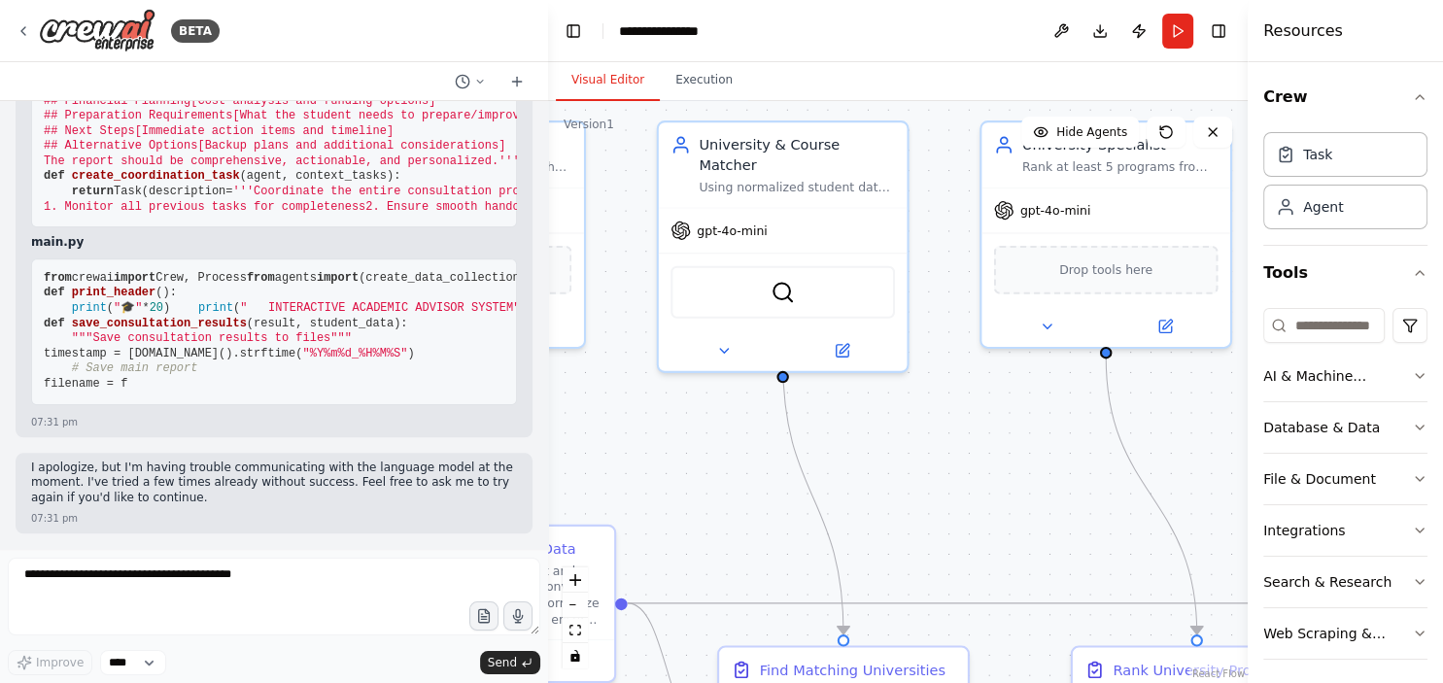
click at [988, 438] on div ".deletable-edge-delete-btn { width: 20px; height: 20px; border: 0px solid #ffff…" at bounding box center [898, 392] width 700 height 582
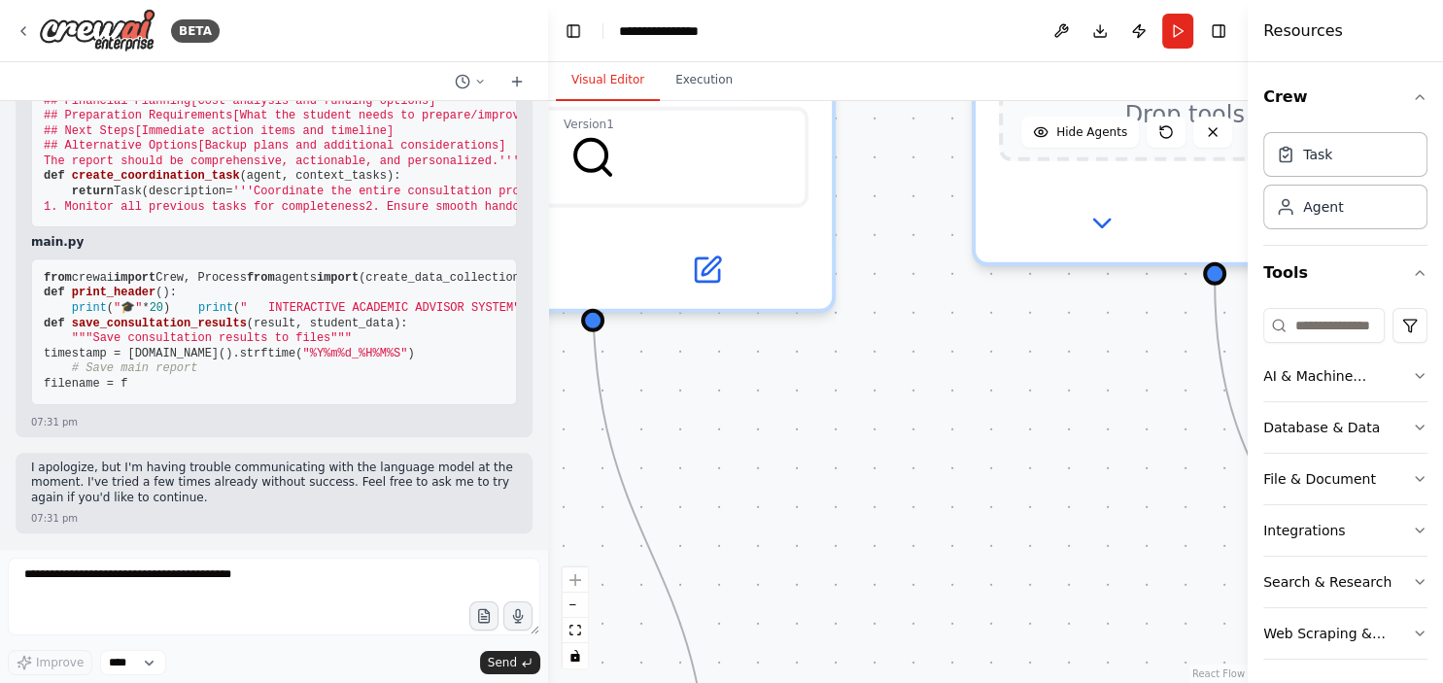
click at [988, 438] on div ".deletable-edge-delete-btn { width: 20px; height: 20px; border: 0px solid #ffff…" at bounding box center [898, 392] width 700 height 582
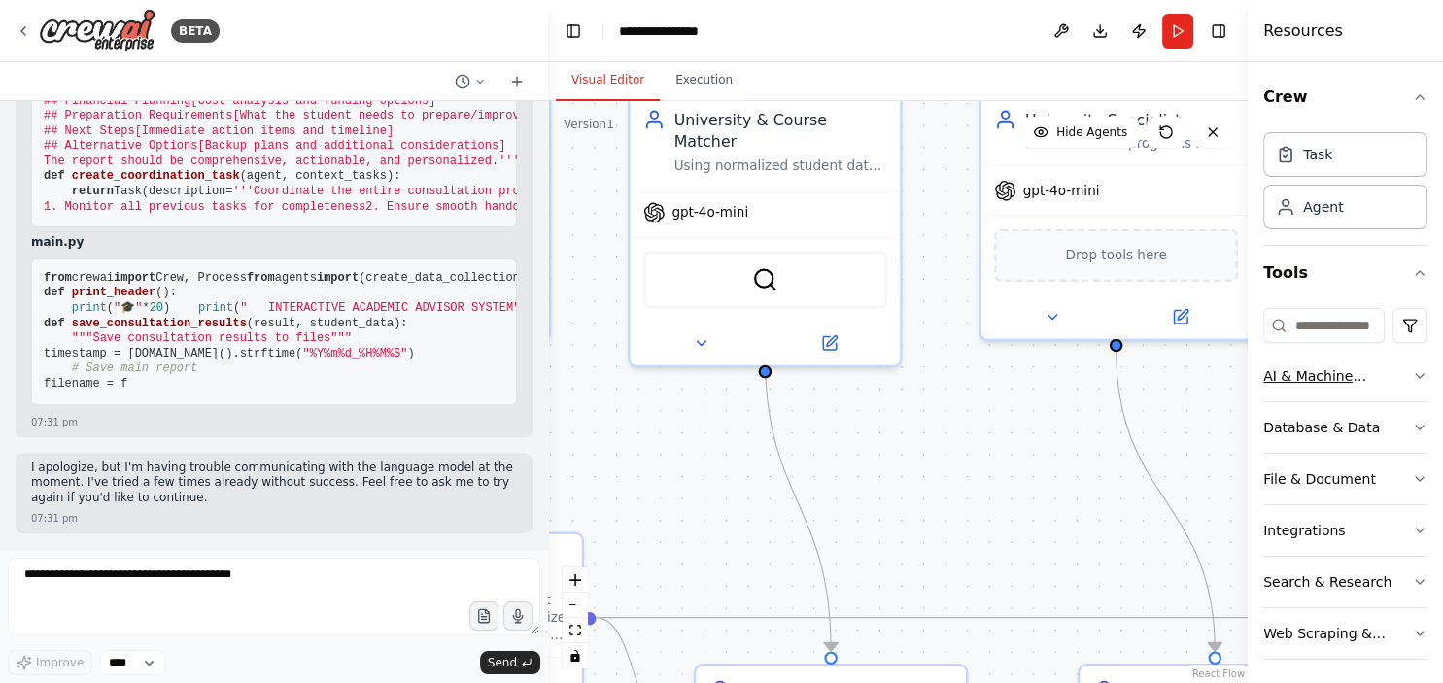
click at [1425, 371] on icon "button" at bounding box center [1420, 376] width 16 height 16
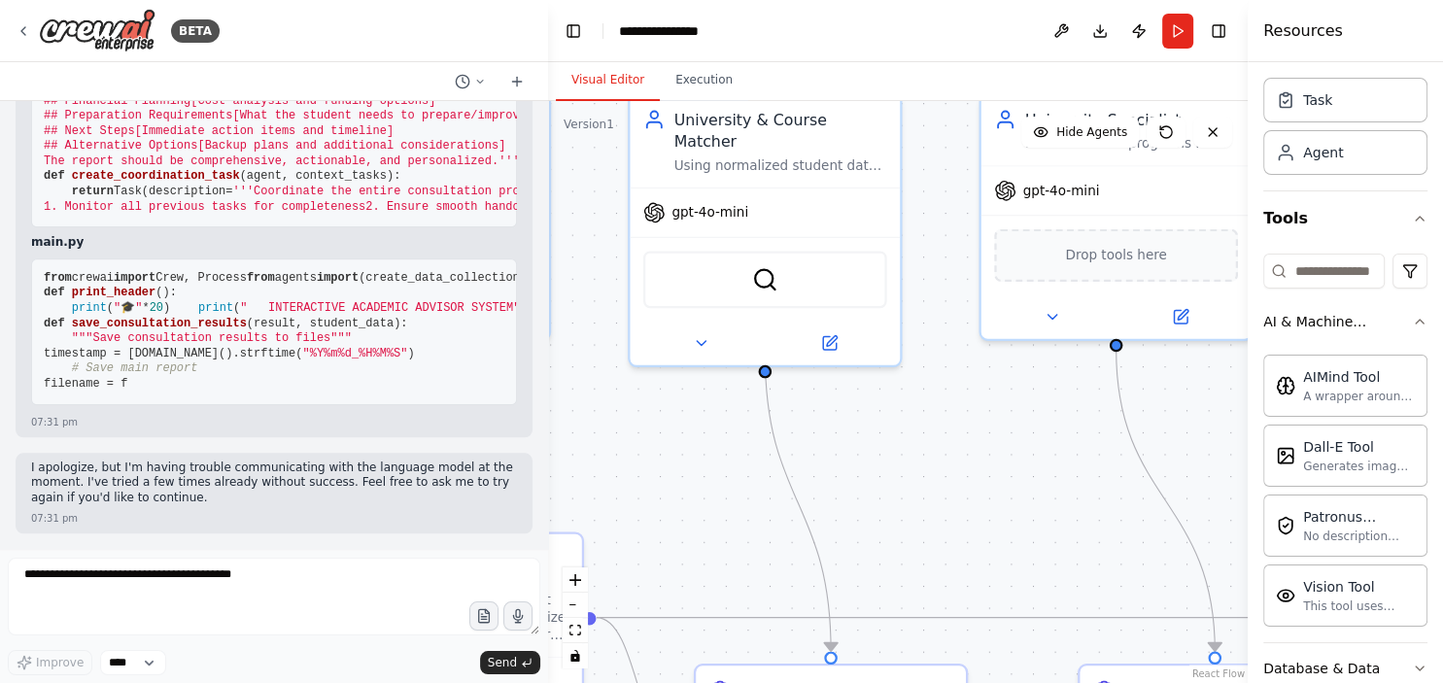
scroll to position [0, 0]
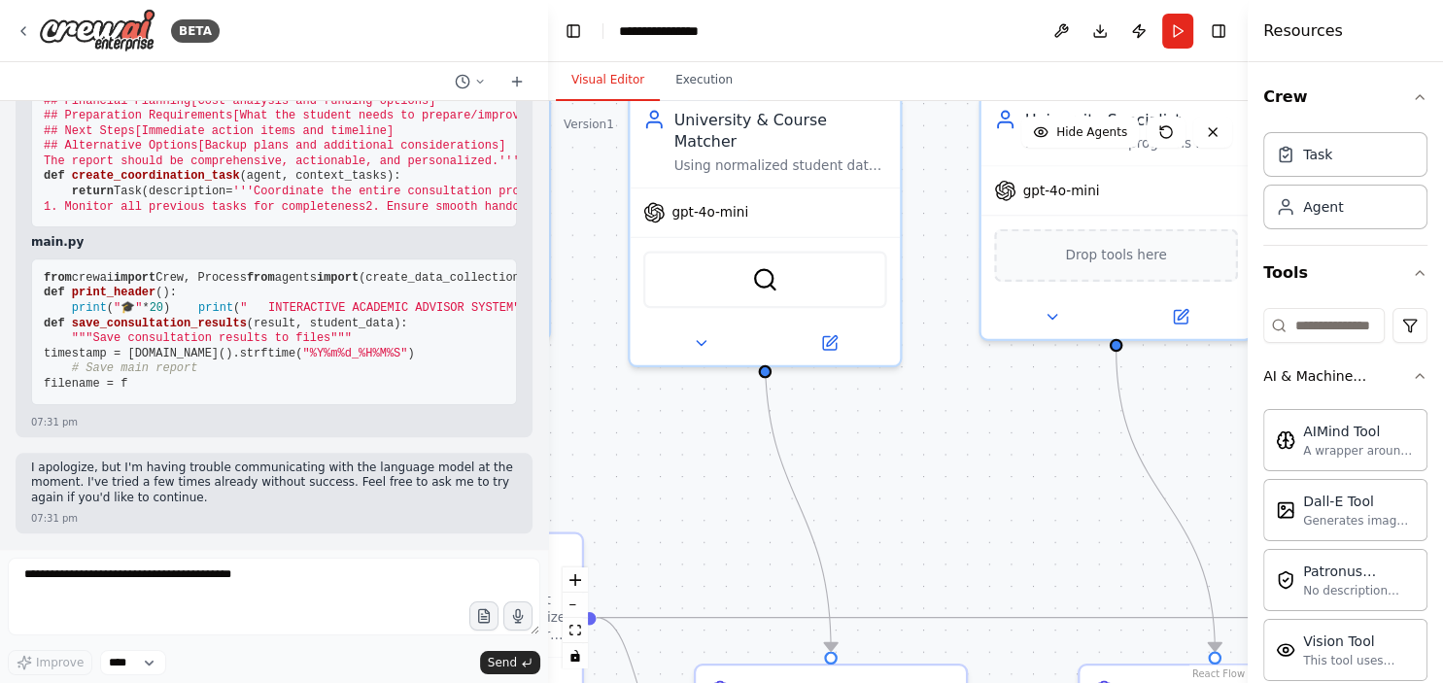
click at [1366, 360] on button "AI & Machine Learning" at bounding box center [1345, 376] width 164 height 51
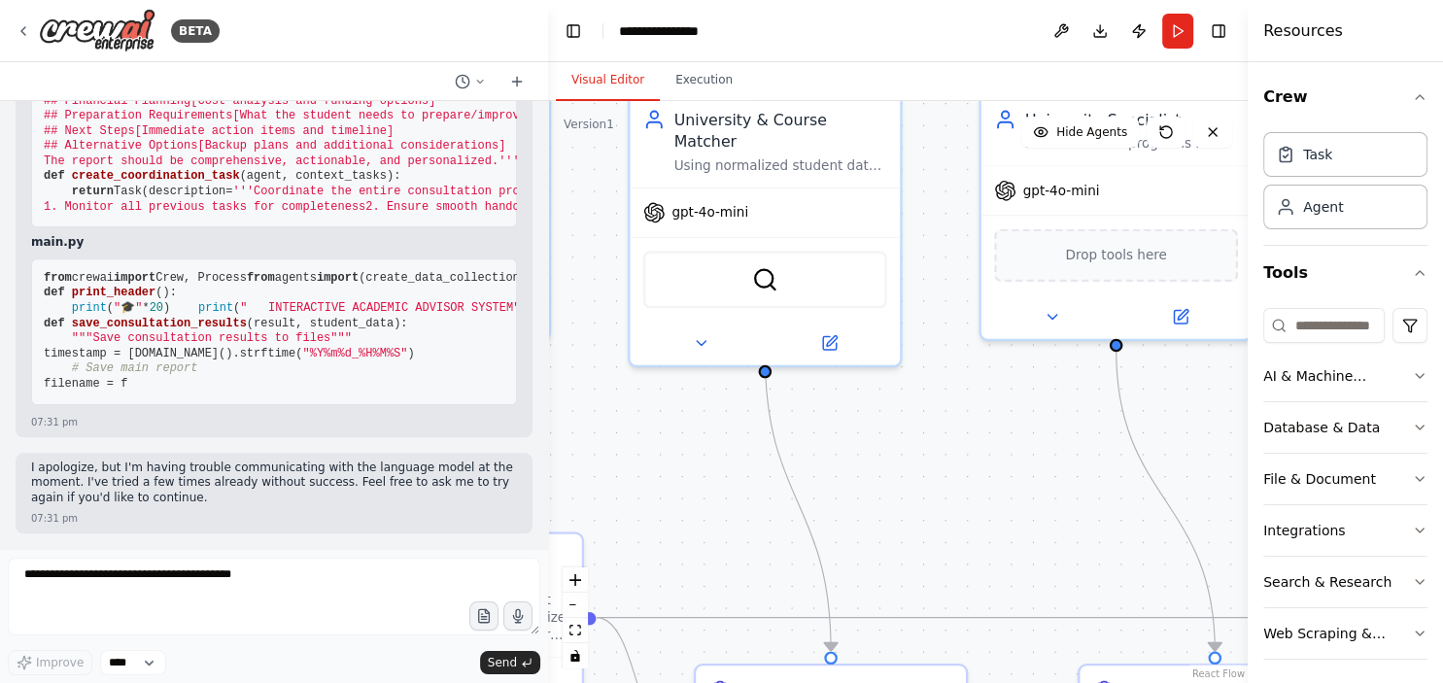
click at [1366, 360] on button "AI & Machine Learning" at bounding box center [1345, 376] width 164 height 51
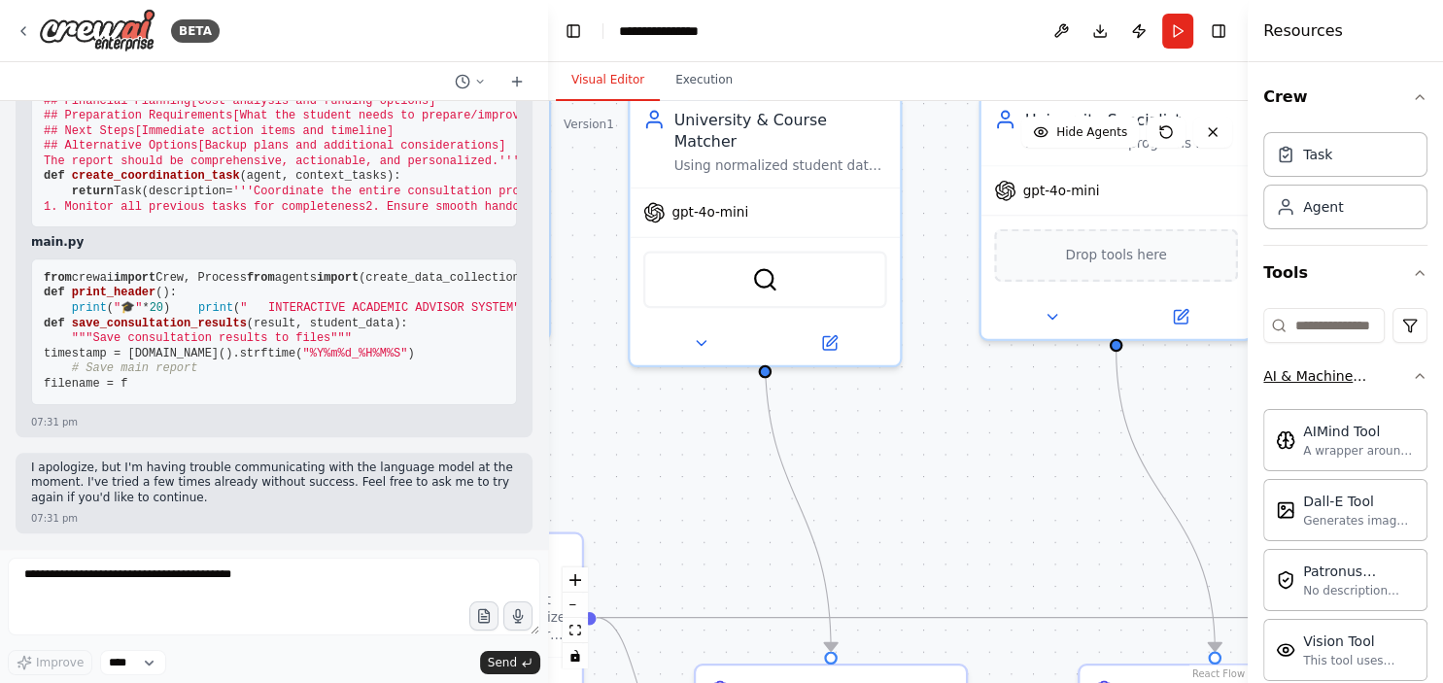
click at [1420, 374] on icon "button" at bounding box center [1420, 376] width 8 height 4
